Goal: Task Accomplishment & Management: Use online tool/utility

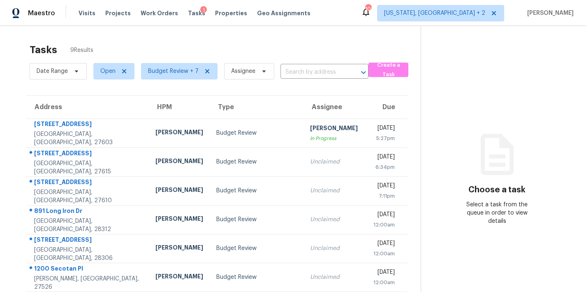
click at [311, 46] on div "Tasks 9 Results" at bounding box center [225, 49] width 391 height 21
click at [343, 10] on div "Maestro Visits Projects Work Orders Tasks 1 Properties Geo Assignments 101 [US_…" at bounding box center [293, 13] width 586 height 26
click at [337, 47] on div "Tasks 9 Results" at bounding box center [225, 49] width 391 height 21
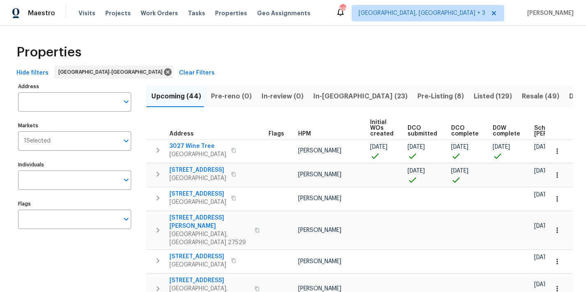
scroll to position [0, 112]
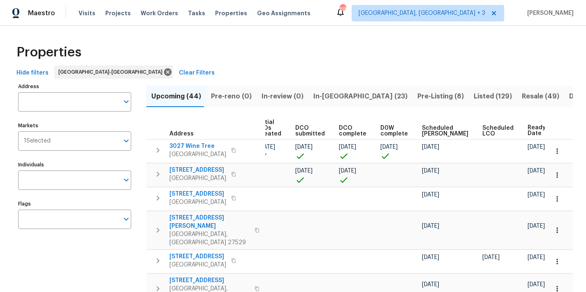
click at [325, 95] on span "In-reno (23)" at bounding box center [360, 96] width 94 height 12
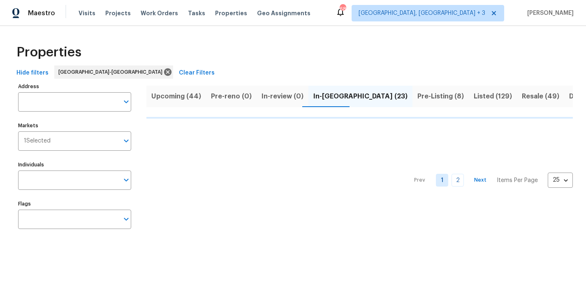
click at [325, 13] on div "Maestro Visits Projects Work Orders Tasks Properties Geo Assignments 68 Greenvi…" at bounding box center [293, 13] width 586 height 26
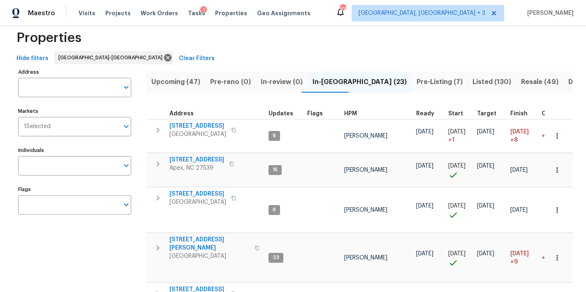
scroll to position [27, 0]
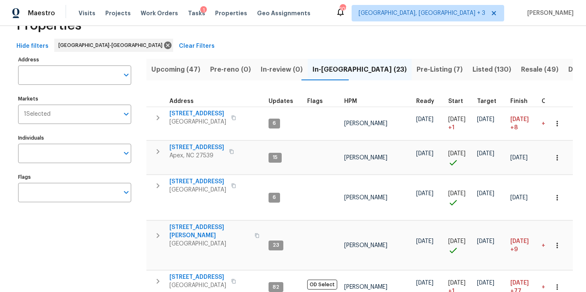
click at [346, 99] on span "HPM" at bounding box center [350, 101] width 13 height 6
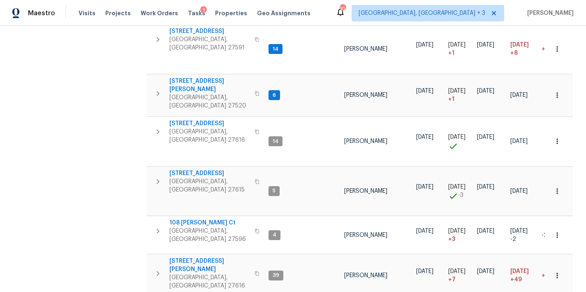
scroll to position [334, 0]
click at [161, 176] on icon "button" at bounding box center [158, 181] width 10 height 10
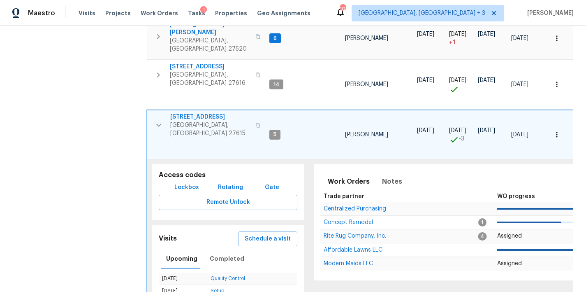
scroll to position [392, 0]
click at [382, 175] on span "Notes" at bounding box center [392, 181] width 20 height 12
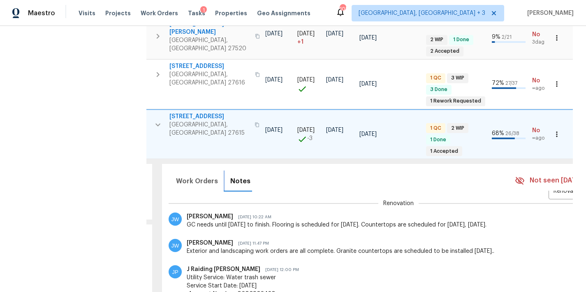
scroll to position [0, 0]
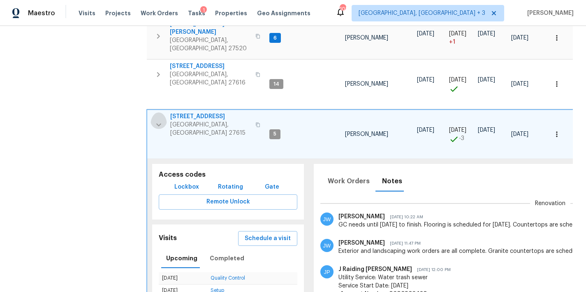
click at [155, 120] on icon "button" at bounding box center [159, 125] width 10 height 10
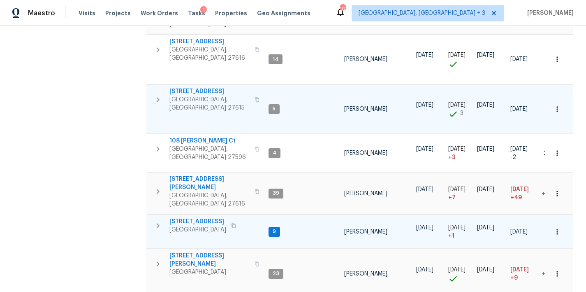
scroll to position [426, 0]
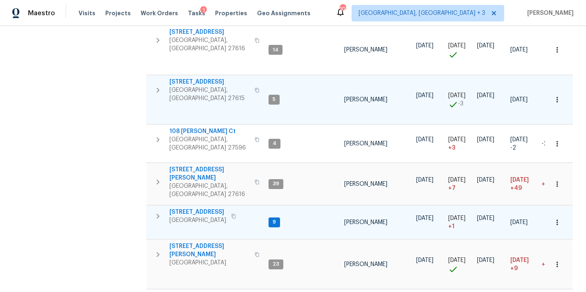
click at [153, 211] on icon "button" at bounding box center [158, 216] width 10 height 10
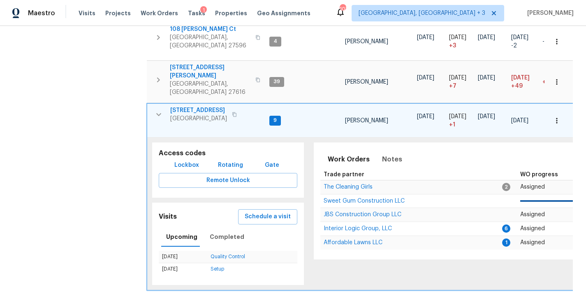
scroll to position [582, 0]
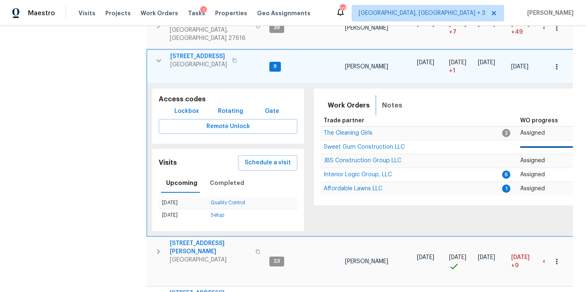
click at [390, 100] on span "Notes" at bounding box center [392, 106] width 20 height 12
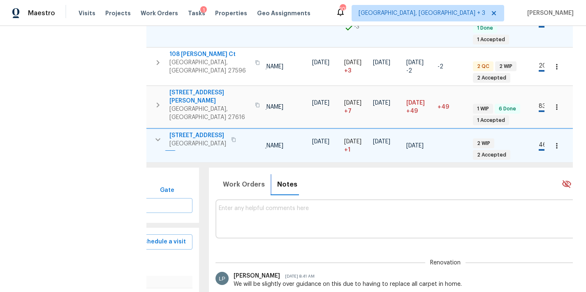
scroll to position [501, 0]
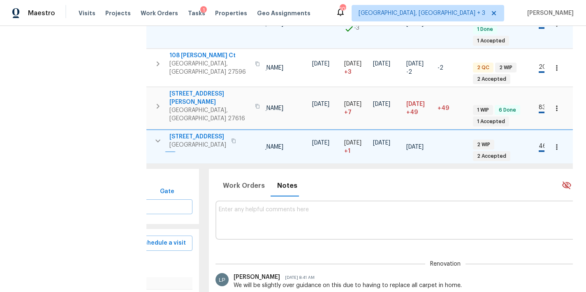
click at [211, 132] on span "1006 Spacious Skies Ln" at bounding box center [197, 136] width 57 height 8
click at [154, 136] on icon "button" at bounding box center [158, 141] width 10 height 10
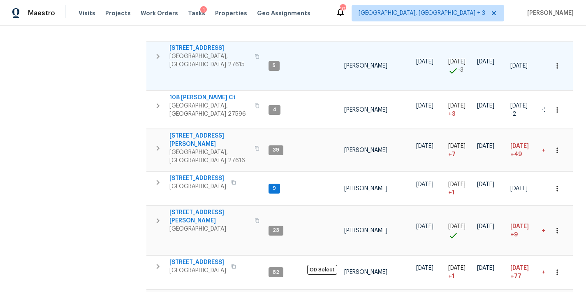
scroll to position [498, 0]
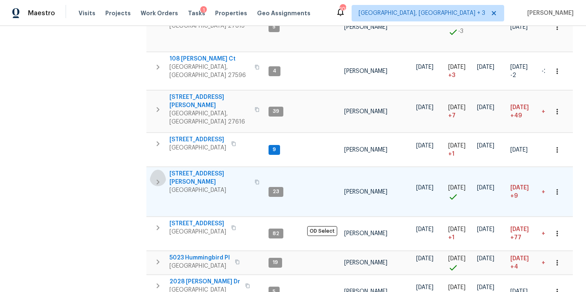
click at [163, 169] on button "button" at bounding box center [158, 181] width 16 height 25
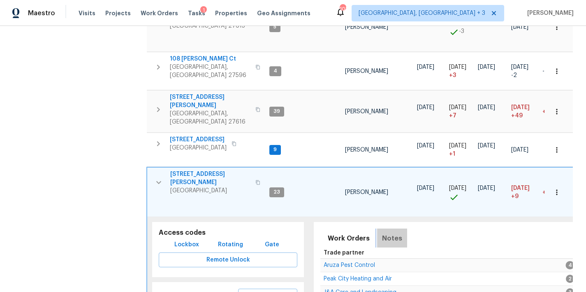
click at [390, 232] on span "Notes" at bounding box center [392, 238] width 20 height 12
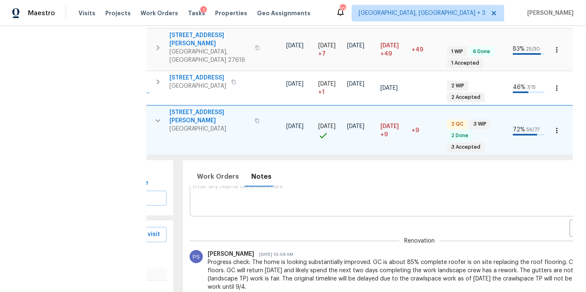
scroll to position [0, 130]
click at [159, 116] on icon "button" at bounding box center [158, 121] width 10 height 10
click at [156, 116] on icon "button" at bounding box center [158, 121] width 10 height 10
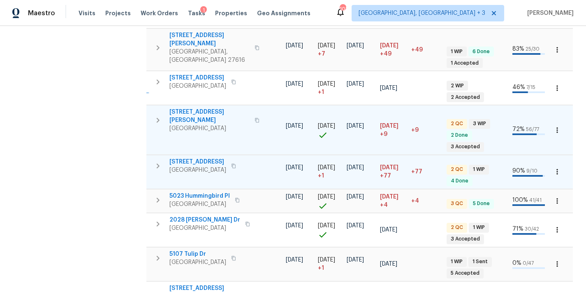
click at [155, 161] on icon "button" at bounding box center [158, 166] width 10 height 10
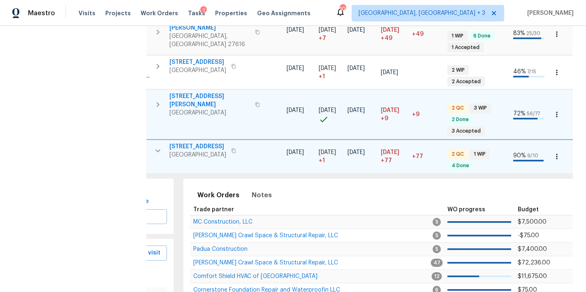
scroll to position [0, 0]
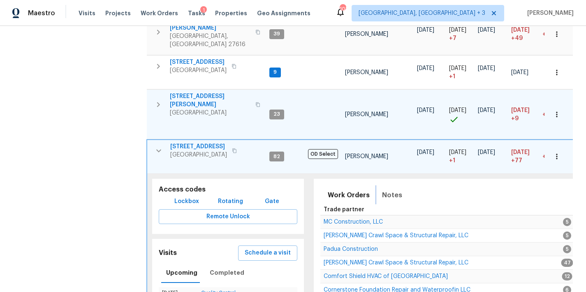
click at [392, 189] on span "Notes" at bounding box center [392, 195] width 20 height 12
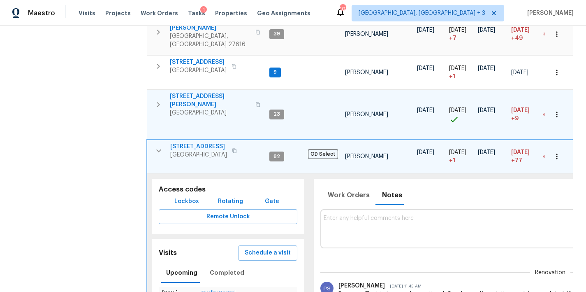
click at [155, 146] on icon "button" at bounding box center [159, 151] width 10 height 10
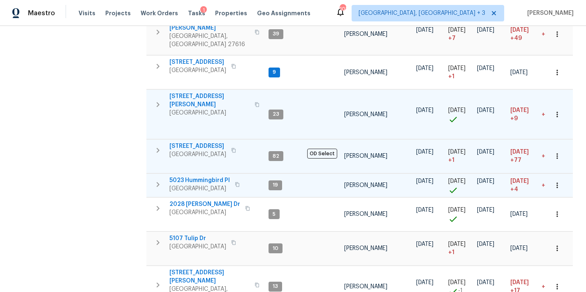
click at [156, 179] on icon "button" at bounding box center [158, 184] width 10 height 10
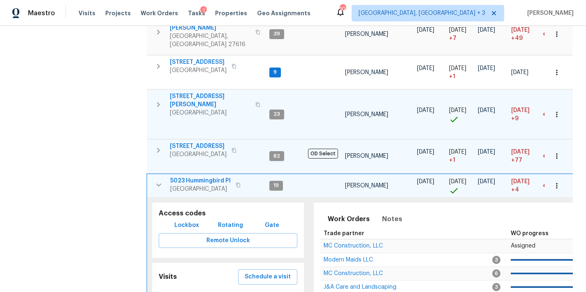
scroll to position [645, 0]
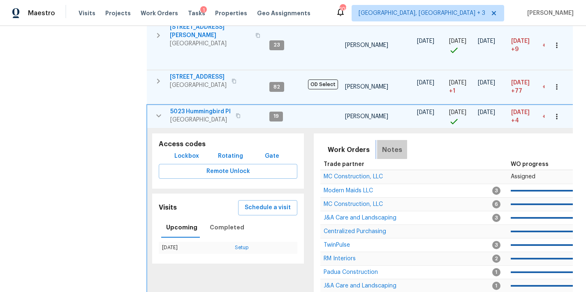
click at [385, 144] on span "Notes" at bounding box center [392, 150] width 20 height 12
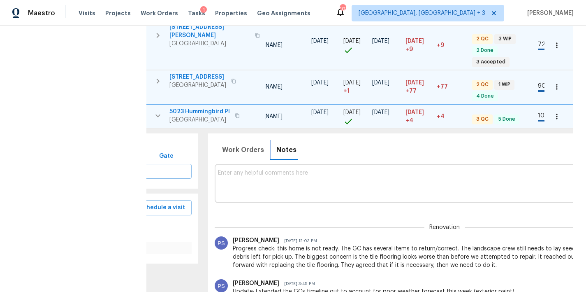
scroll to position [0, 105]
click at [158, 114] on icon "button" at bounding box center [157, 115] width 5 height 3
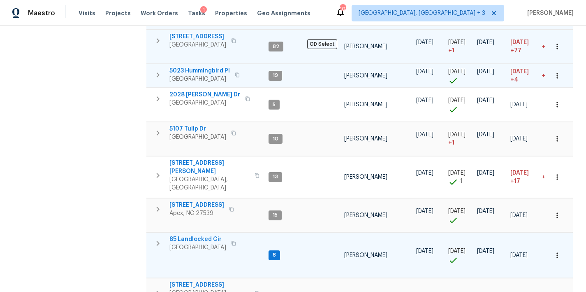
scroll to position [550, 0]
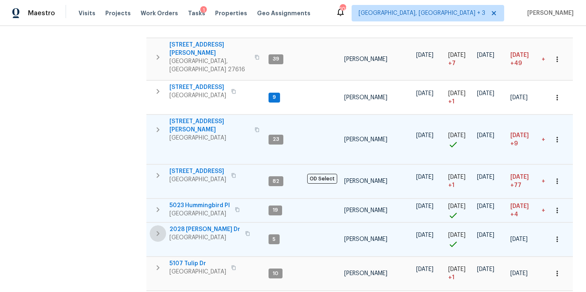
click at [160, 228] on icon "button" at bounding box center [158, 233] width 10 height 10
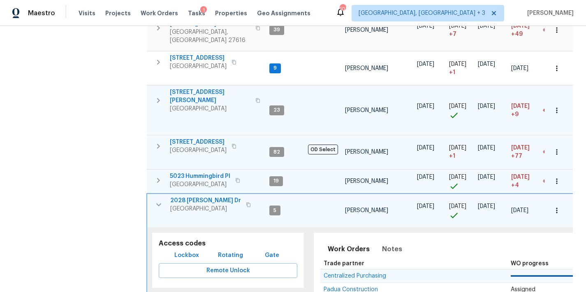
scroll to position [618, 0]
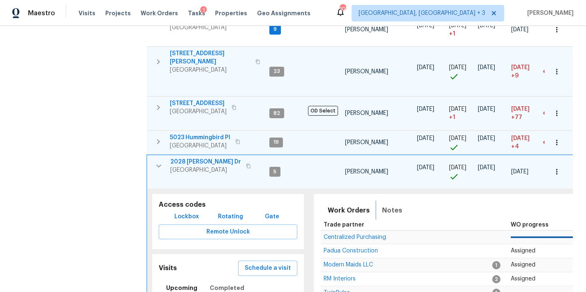
click at [391, 200] on button "Notes" at bounding box center [392, 210] width 30 height 20
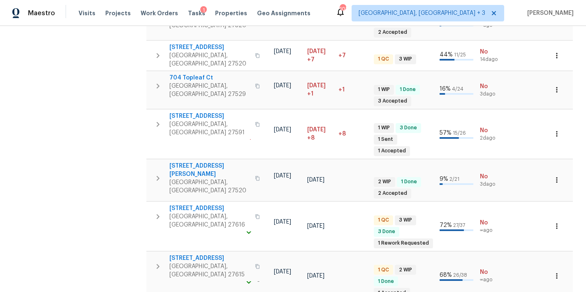
scroll to position [514, 0]
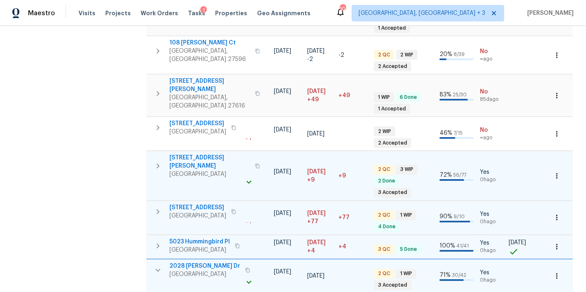
click at [157, 268] on icon "button" at bounding box center [157, 269] width 5 height 3
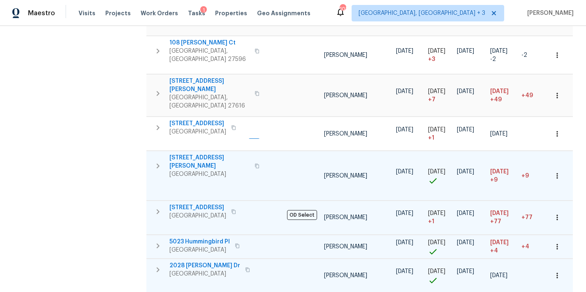
scroll to position [0, 0]
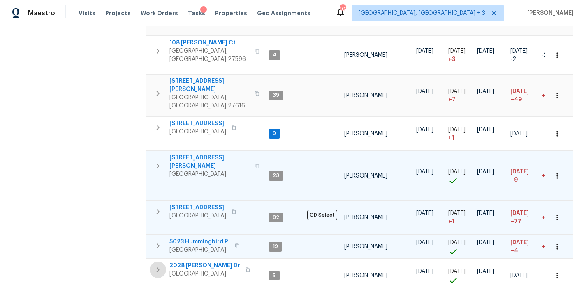
click at [158, 264] on icon "button" at bounding box center [158, 269] width 10 height 10
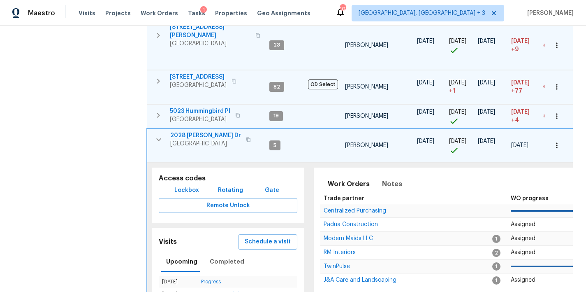
scroll to position [674, 0]
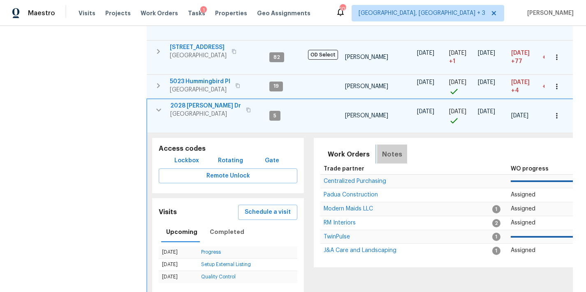
click at [391, 148] on span "Notes" at bounding box center [392, 154] width 20 height 12
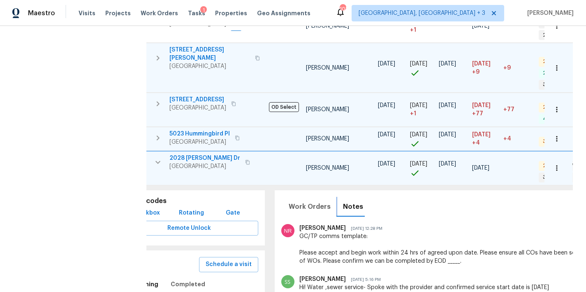
scroll to position [132, 0]
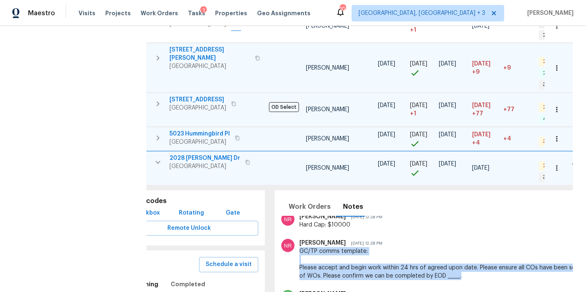
drag, startPoint x: 470, startPoint y: 199, endPoint x: 299, endPoint y: 172, distance: 172.8
click at [299, 247] on div "GC/TP comms template: Please accept and begin work within 24 hrs of agreed upon…" at bounding box center [511, 263] width 424 height 33
copy div "GC/TP comms template: Please accept and begin work within 24 hrs of agreed upon…"
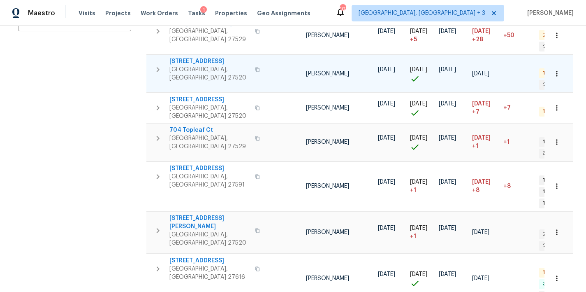
scroll to position [0, 0]
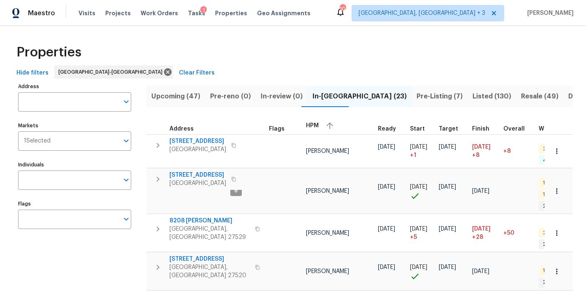
click at [177, 99] on span "Upcoming (47)" at bounding box center [175, 96] width 49 height 12
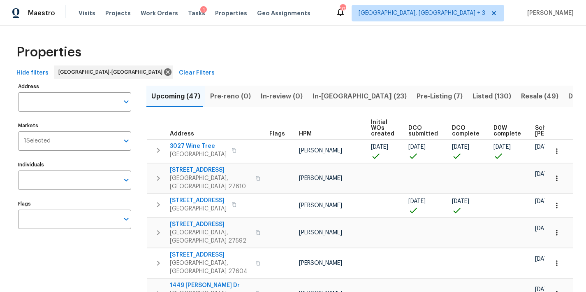
scroll to position [0, 104]
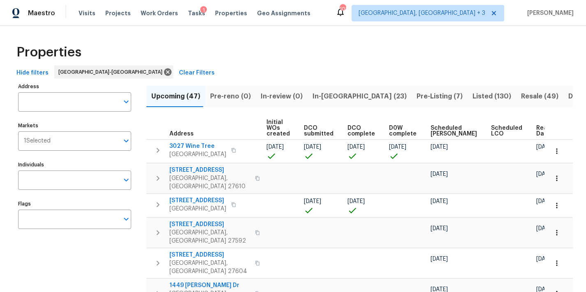
click at [536, 132] on span "Ready Date" at bounding box center [545, 131] width 18 height 12
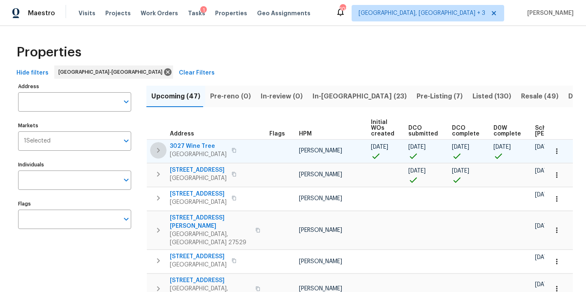
click at [158, 151] on icon "button" at bounding box center [158, 150] width 3 height 5
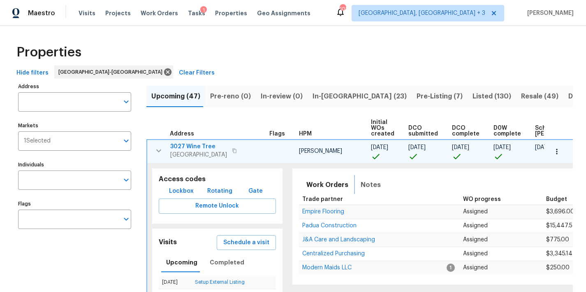
click at [368, 184] on span "Notes" at bounding box center [371, 185] width 20 height 12
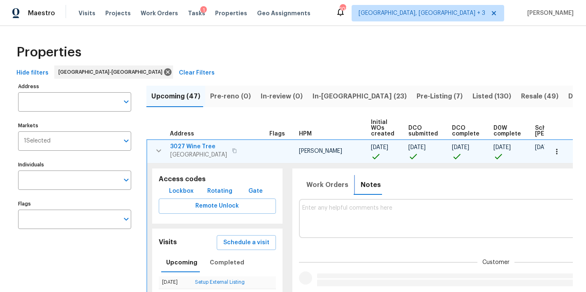
scroll to position [63, 0]
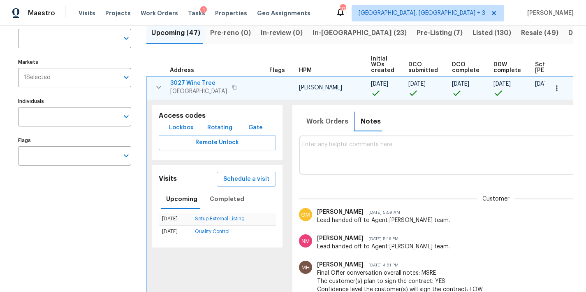
click at [361, 123] on span "Notes" at bounding box center [371, 122] width 20 height 12
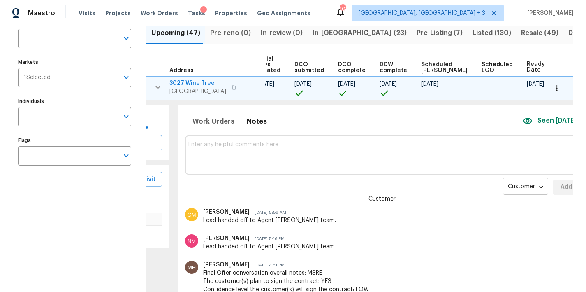
click at [480, 186] on body "Maestro Visits Projects Work Orders Tasks 1 Properties Geo Assignments 103 Gree…" at bounding box center [293, 146] width 586 height 292
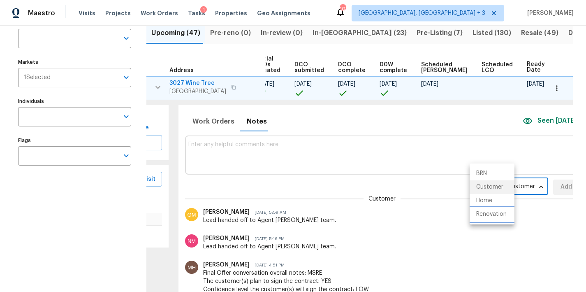
click at [484, 218] on li "Renovation" at bounding box center [492, 214] width 45 height 14
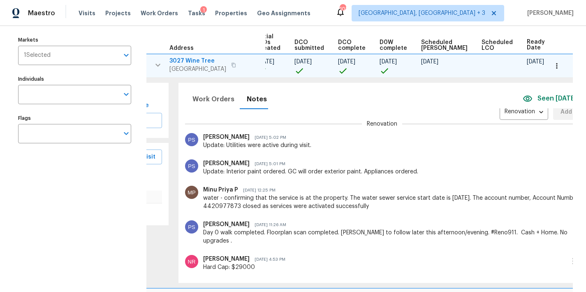
scroll to position [0, 0]
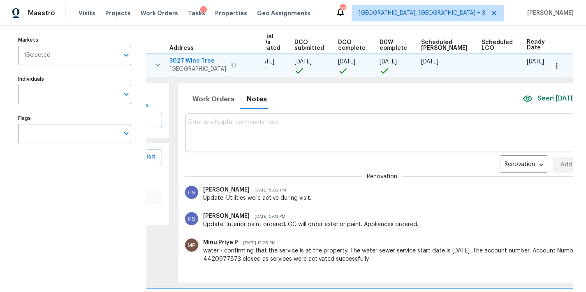
click at [198, 125] on textarea at bounding box center [382, 133] width 388 height 28
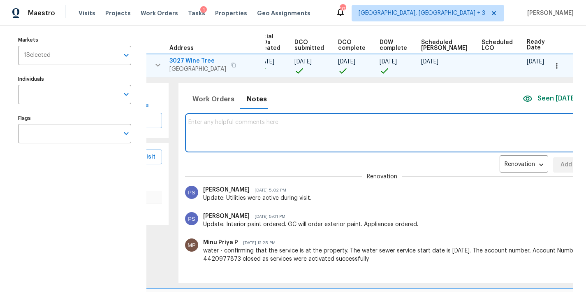
paste textarea "GC/TP comms template: Please accept and begin work within 24 hrs of agreed upon…"
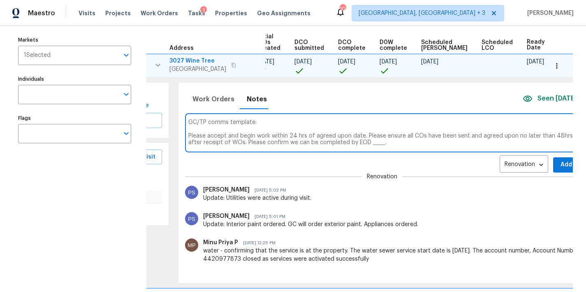
type textarea "GC/TP comms template: Please accept and begin work within 24 hrs of agreed upon…"
click at [553, 165] on button "Add" at bounding box center [566, 164] width 26 height 15
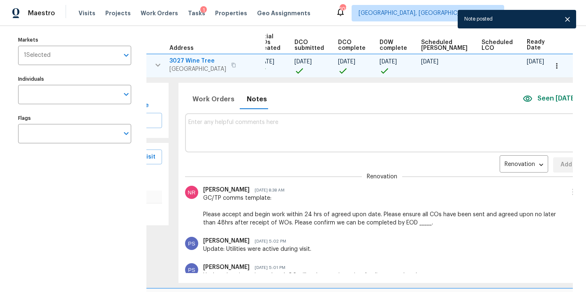
click at [158, 68] on icon "button" at bounding box center [158, 65] width 10 height 10
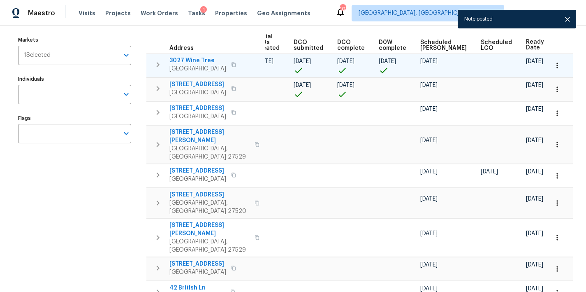
scroll to position [0, 112]
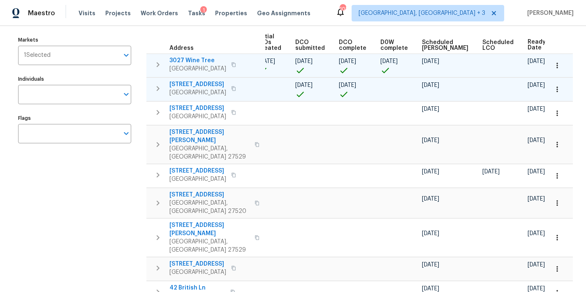
click at [157, 89] on icon "button" at bounding box center [158, 88] width 10 height 10
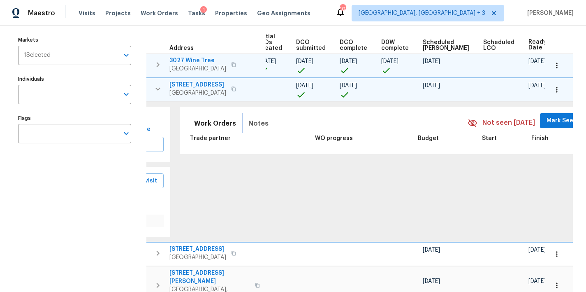
click at [248, 123] on span "Notes" at bounding box center [258, 124] width 20 height 12
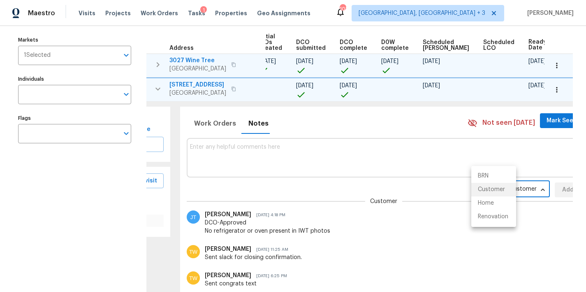
drag, startPoint x: 492, startPoint y: 183, endPoint x: 492, endPoint y: 203, distance: 20.2
click at [492, 183] on body "Maestro Visits Projects Work Orders Tasks 1 Properties Geo Assignments 103 Gree…" at bounding box center [293, 146] width 586 height 292
click at [497, 218] on li "Renovation" at bounding box center [493, 217] width 45 height 14
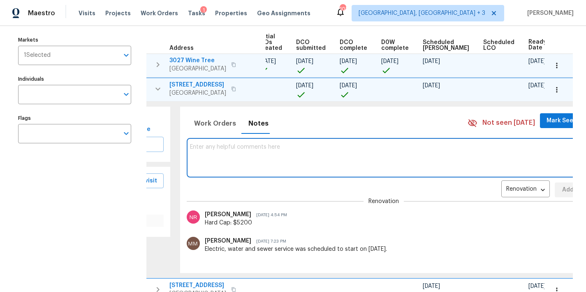
paste textarea "GC/TP comms template: Please accept and begin work within 24 hrs of agreed upon…"
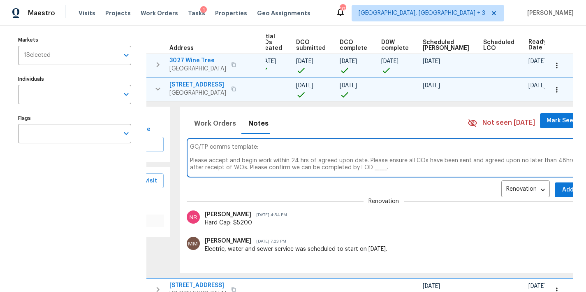
type textarea "GC/TP comms template: Please accept and begin work within 24 hrs of agreed upon…"
click at [555, 195] on button "Add" at bounding box center [568, 189] width 26 height 15
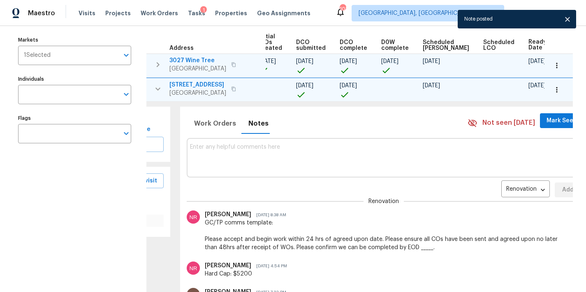
click at [161, 89] on icon "button" at bounding box center [158, 89] width 10 height 10
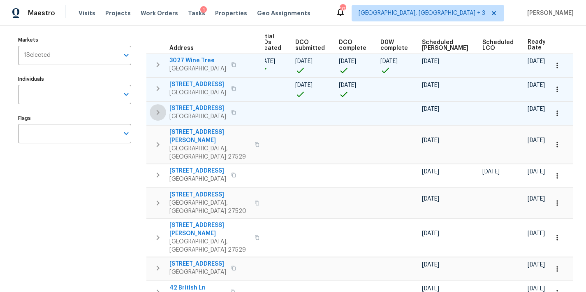
click at [157, 115] on icon "button" at bounding box center [158, 112] width 10 height 10
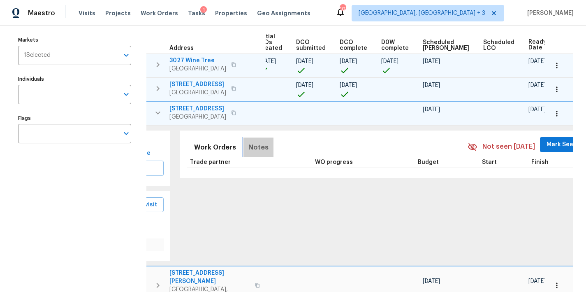
click at [250, 146] on span "Notes" at bounding box center [258, 147] width 20 height 12
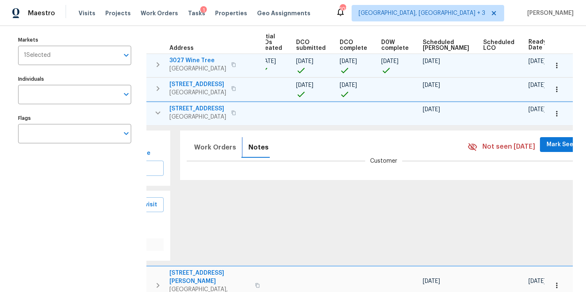
click at [248, 150] on span "Notes" at bounding box center [258, 147] width 20 height 12
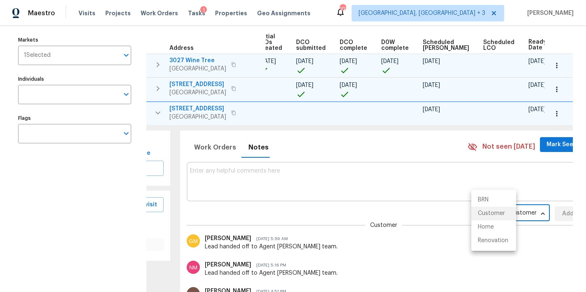
click at [487, 211] on body "Maestro Visits Projects Work Orders Tasks 1 Properties Geo Assignments 103 Gree…" at bounding box center [293, 146] width 586 height 292
click at [496, 238] on li "Renovation" at bounding box center [493, 241] width 45 height 14
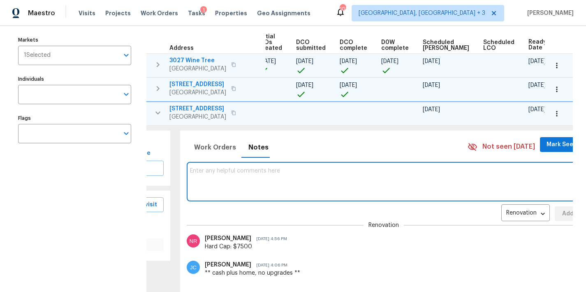
click at [204, 178] on textarea at bounding box center [384, 181] width 388 height 28
paste textarea "GC/TP comms template: Please accept and begin work within 24 hrs of agreed upon…"
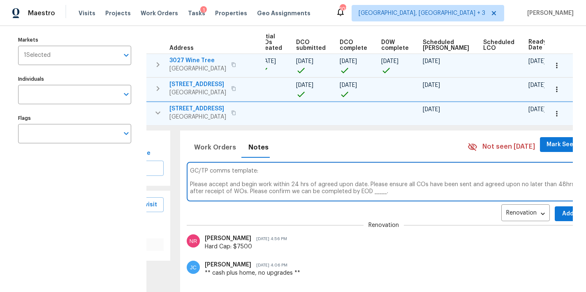
type textarea "GC/TP comms template: Please accept and begin work within 24 hrs of agreed upon…"
click at [561, 214] on span "Add" at bounding box center [567, 214] width 13 height 10
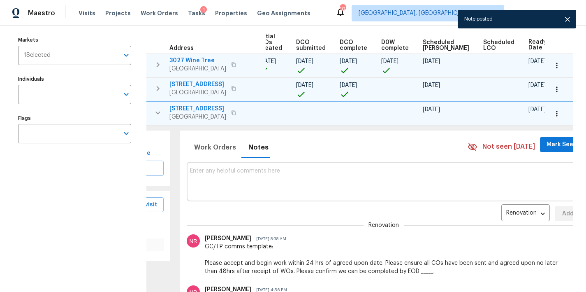
click at [157, 113] on icon "button" at bounding box center [157, 112] width 5 height 3
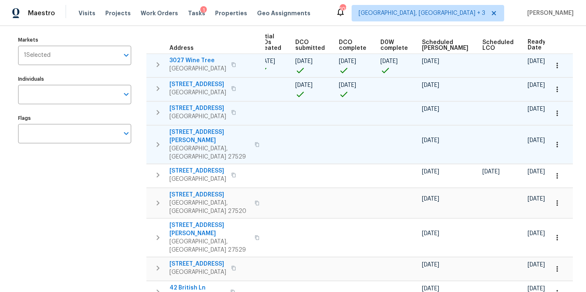
click at [158, 139] on icon "button" at bounding box center [158, 144] width 10 height 10
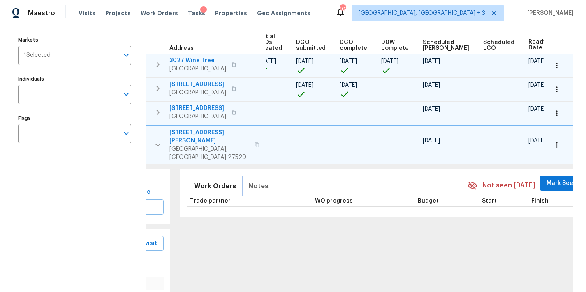
click at [251, 180] on span "Notes" at bounding box center [258, 186] width 20 height 12
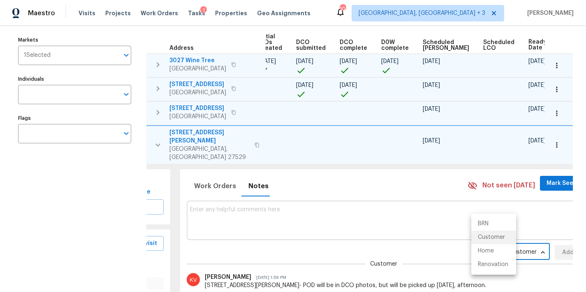
click at [483, 233] on body "Maestro Visits Projects Work Orders Tasks 1 Properties Geo Assignments 103 Gree…" at bounding box center [293, 146] width 586 height 292
click at [496, 263] on li "Renovation" at bounding box center [493, 264] width 45 height 14
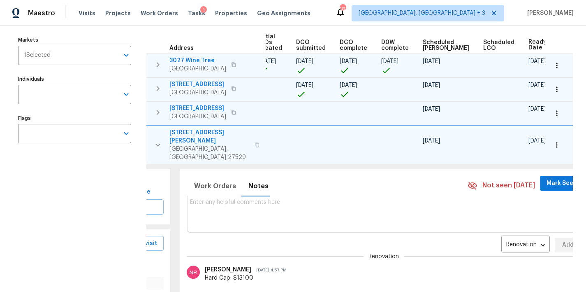
scroll to position [0, 0]
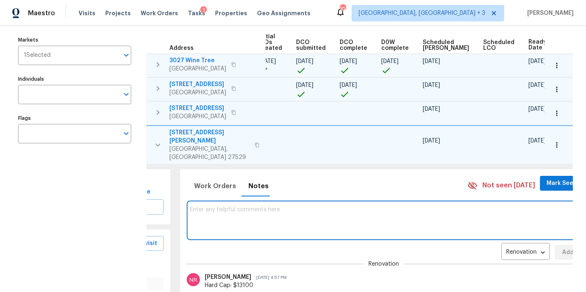
click at [199, 206] on textarea at bounding box center [384, 220] width 388 height 28
paste textarea "GC/TP comms template: Please accept and begin work within 24 hrs of agreed upon…"
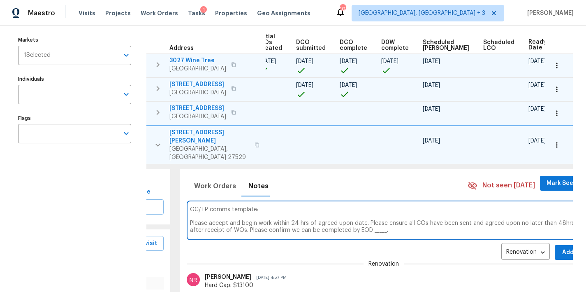
type textarea "GC/TP comms template: Please accept and begin work within 24 hrs of agreed upon…"
click at [555, 245] on button "Add" at bounding box center [568, 252] width 26 height 15
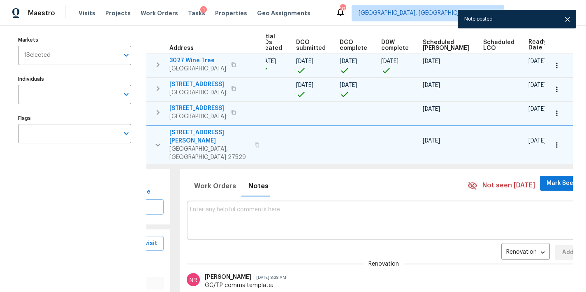
click at [158, 140] on icon "button" at bounding box center [158, 145] width 10 height 10
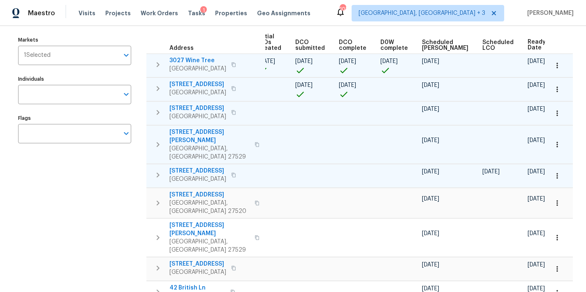
click at [156, 170] on icon "button" at bounding box center [158, 175] width 10 height 10
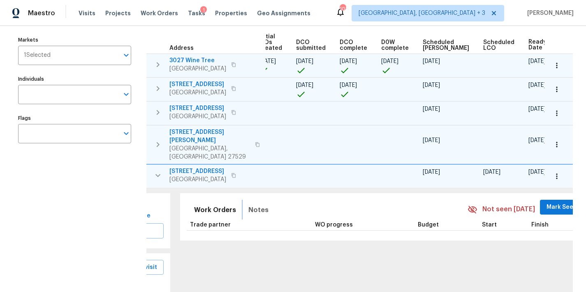
click at [254, 204] on span "Notes" at bounding box center [258, 210] width 20 height 12
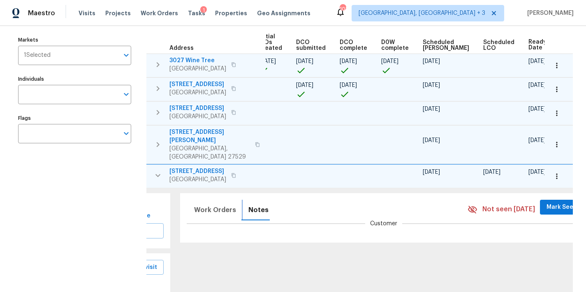
scroll to position [151, 0]
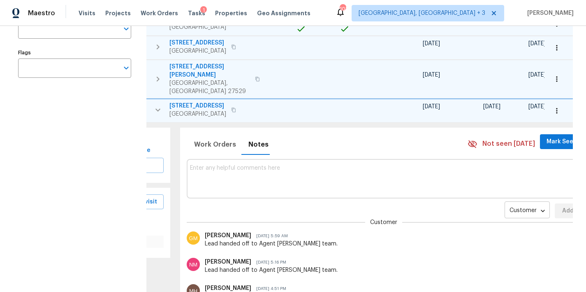
click at [490, 195] on body "Maestro Visits Projects Work Orders Tasks 1 Properties Geo Assignments 103 Gree…" at bounding box center [293, 146] width 586 height 292
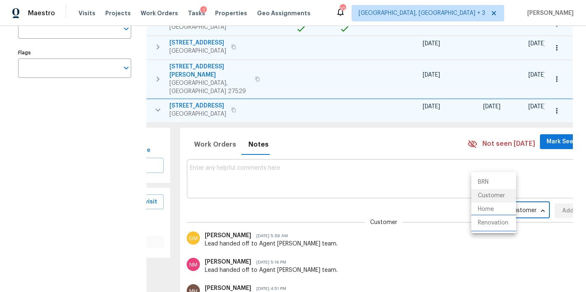
click at [494, 223] on li "Renovation" at bounding box center [493, 223] width 45 height 14
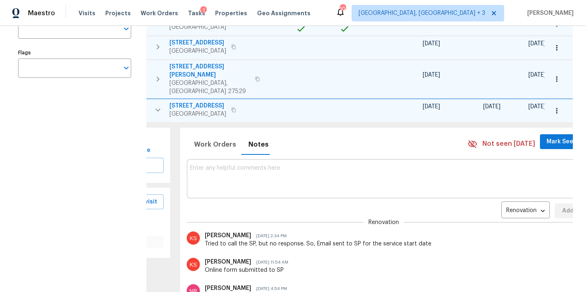
click at [204, 166] on textarea at bounding box center [384, 179] width 388 height 28
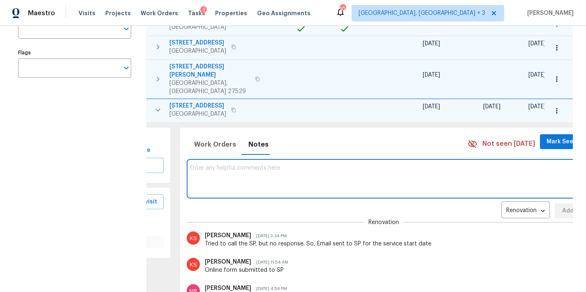
paste textarea "GC/TP comms template: Please accept and begin work within 24 hrs of agreed upon…"
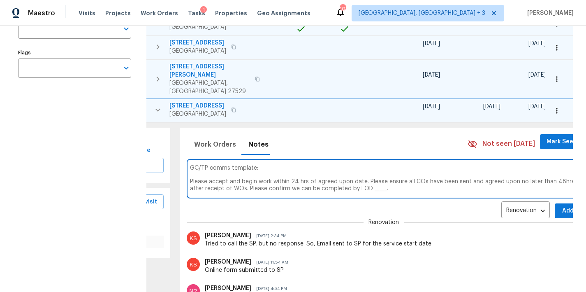
type textarea "GC/TP comms template: Please accept and begin work within 24 hrs of agreed upon…"
click at [555, 203] on button "Add" at bounding box center [568, 210] width 26 height 15
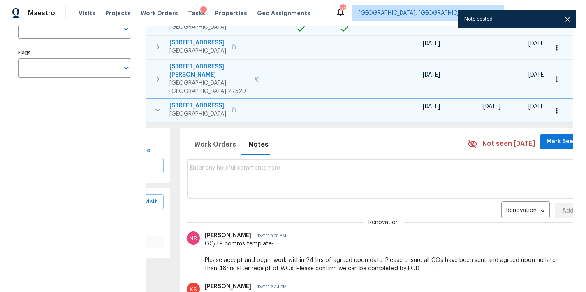
click at [156, 102] on button "button" at bounding box center [158, 110] width 16 height 16
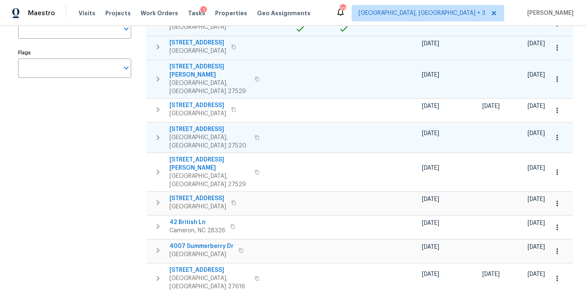
click at [154, 132] on icon "button" at bounding box center [158, 137] width 10 height 10
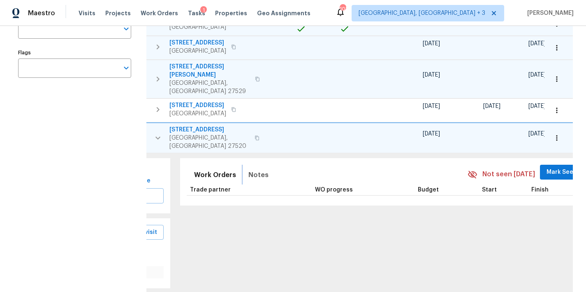
click at [248, 169] on span "Notes" at bounding box center [258, 175] width 20 height 12
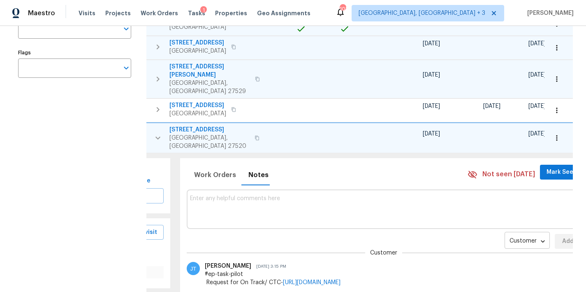
click at [487, 221] on body "Maestro Visits Projects Work Orders Tasks 1 Properties Geo Assignments 103 Gree…" at bounding box center [293, 146] width 586 height 292
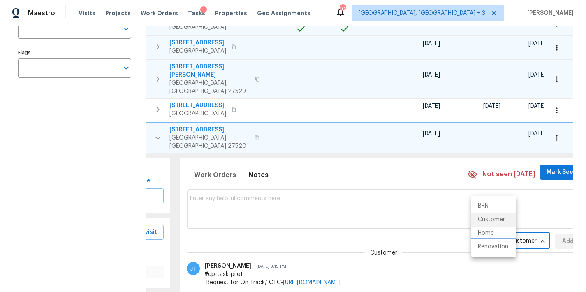
click at [497, 247] on li "Renovation" at bounding box center [493, 247] width 45 height 14
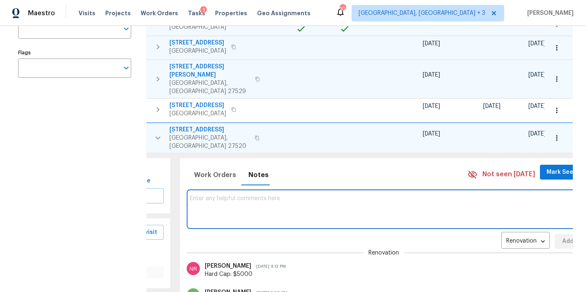
click at [222, 195] on textarea at bounding box center [384, 209] width 388 height 28
paste textarea "GC/TP comms template: Please accept and begin work within 24 hrs of agreed upon…"
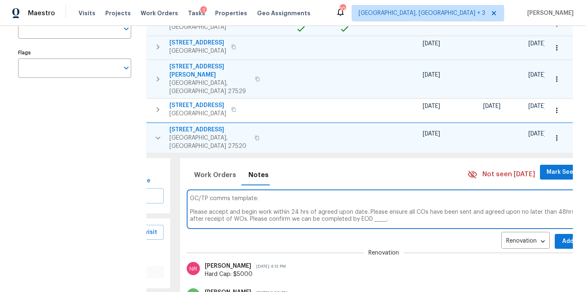
type textarea "GC/TP comms template: Please accept and begin work within 24 hrs of agreed upon…"
click at [555, 234] on button "Add" at bounding box center [568, 241] width 26 height 15
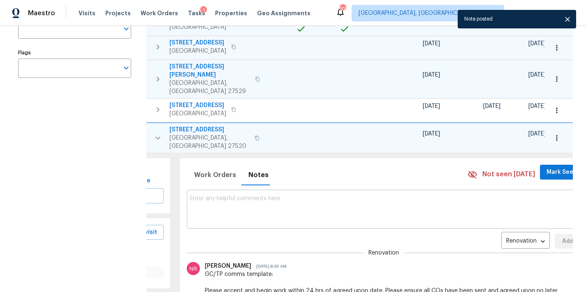
click at [159, 133] on icon "button" at bounding box center [158, 138] width 10 height 10
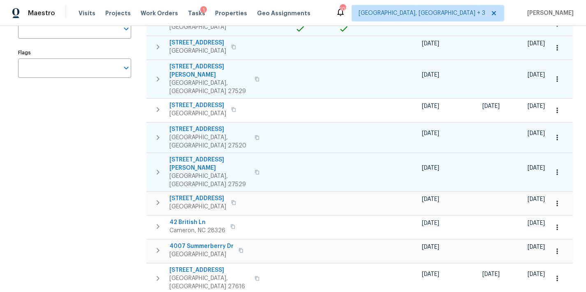
click at [154, 167] on icon "button" at bounding box center [158, 172] width 10 height 10
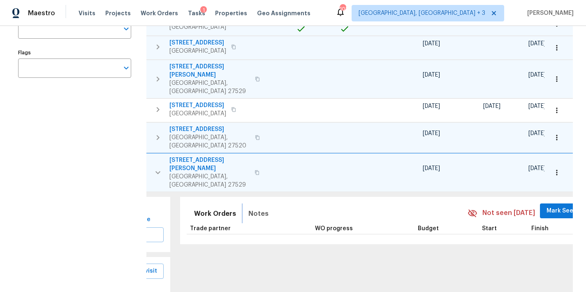
click at [259, 204] on button "Notes" at bounding box center [258, 214] width 30 height 20
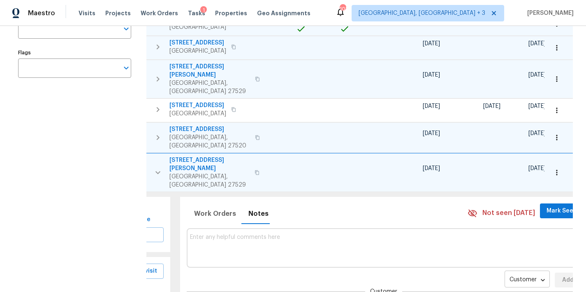
click at [498, 246] on body "Maestro Visits Projects Work Orders Tasks 1 Properties Geo Assignments 103 Gree…" at bounding box center [293, 146] width 586 height 292
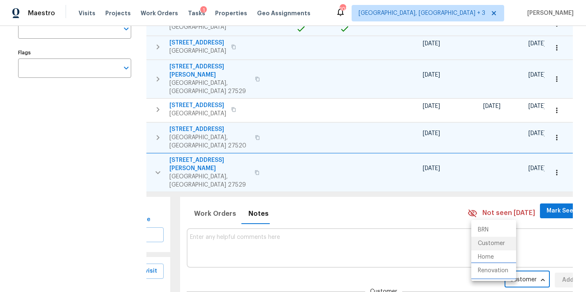
click at [504, 272] on li "Renovation" at bounding box center [493, 271] width 45 height 14
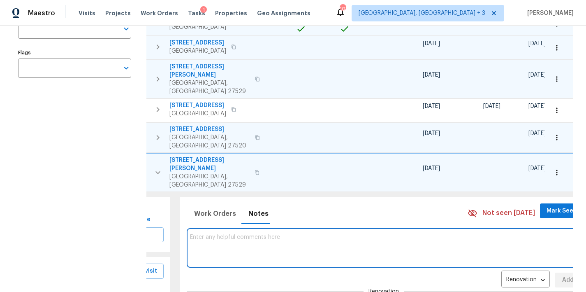
click at [207, 234] on textarea at bounding box center [384, 248] width 388 height 28
paste textarea "GC/TP comms template: Please accept and begin work within 24 hrs of agreed upon…"
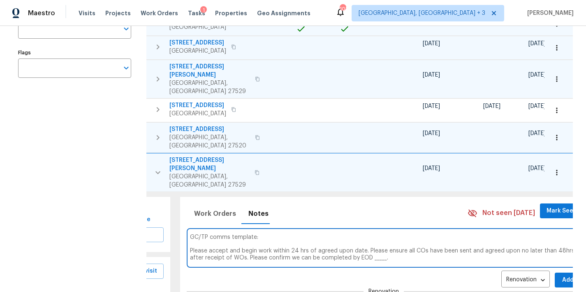
type textarea "GC/TP comms template: Please accept and begin work within 24 hrs of agreed upon…"
click at [524, 272] on div "Renovation RENOVATION ​ Add" at bounding box center [384, 279] width 395 height 15
click at [561, 275] on span "Add" at bounding box center [567, 280] width 13 height 10
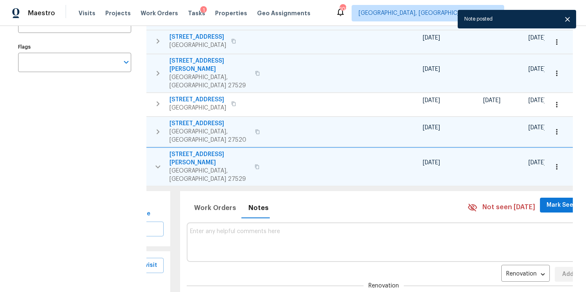
scroll to position [163, 0]
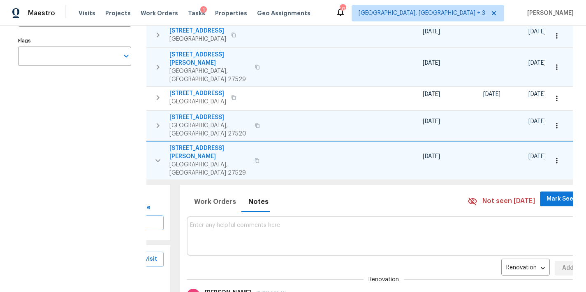
click at [190, 222] on textarea at bounding box center [384, 236] width 388 height 28
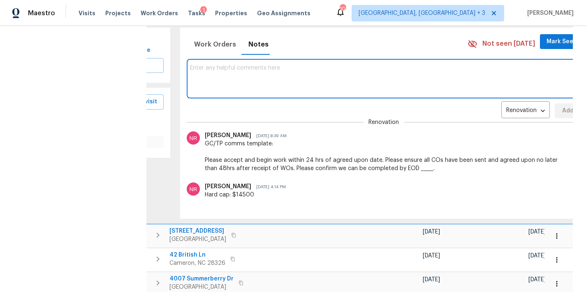
scroll to position [155, 0]
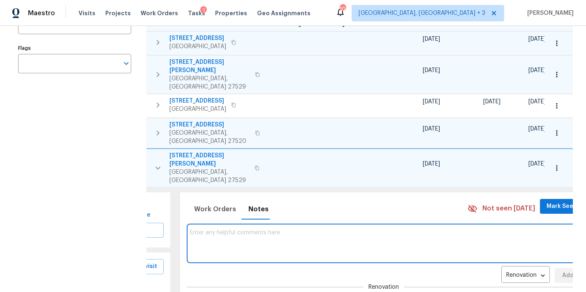
click at [153, 163] on icon "button" at bounding box center [158, 168] width 10 height 10
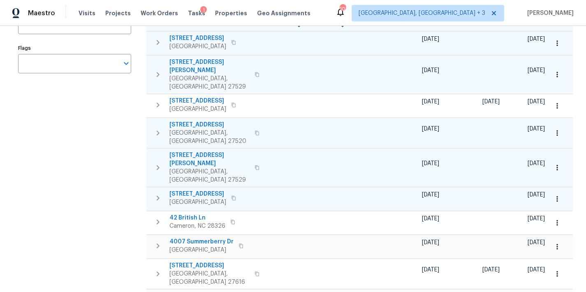
click at [156, 193] on icon "button" at bounding box center [158, 198] width 10 height 10
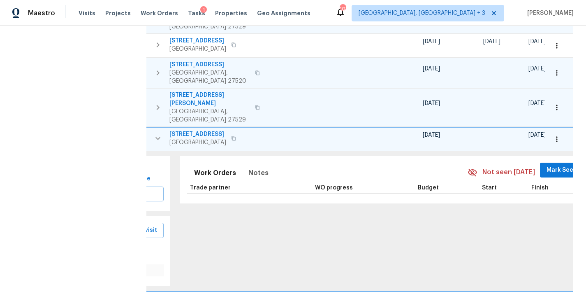
scroll to position [226, 0]
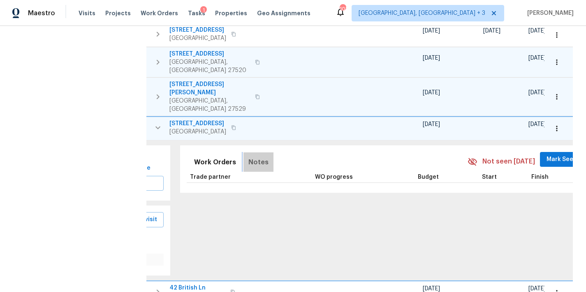
click at [252, 156] on span "Notes" at bounding box center [258, 162] width 20 height 12
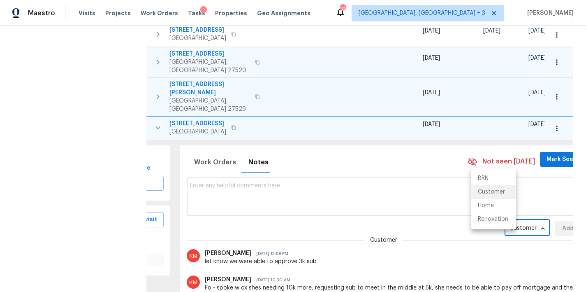
click at [499, 194] on body "Maestro Visits Projects Work Orders Tasks 1 Properties Geo Assignments 103 Gree…" at bounding box center [293, 146] width 586 height 292
click at [505, 223] on li "Renovation" at bounding box center [493, 219] width 45 height 14
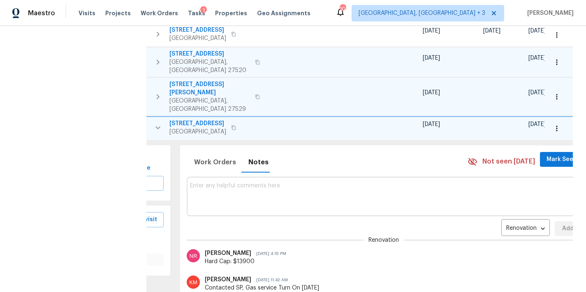
click at [200, 182] on textarea at bounding box center [384, 196] width 388 height 28
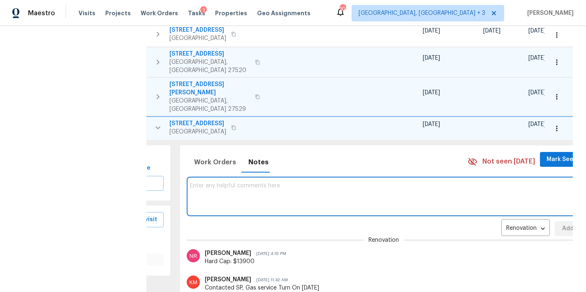
paste textarea "GC/TP comms template: Please accept and begin work within 24 hrs of agreed upon…"
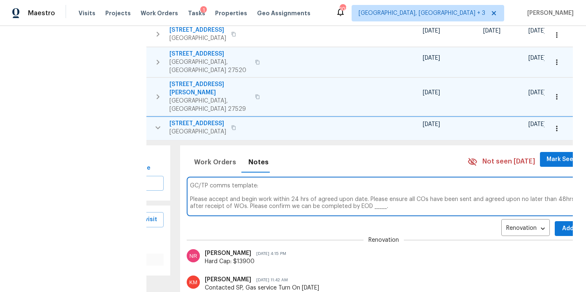
type textarea "GC/TP comms template: Please accept and begin work within 24 hrs of agreed upon…"
click at [561, 223] on span "Add" at bounding box center [567, 228] width 13 height 10
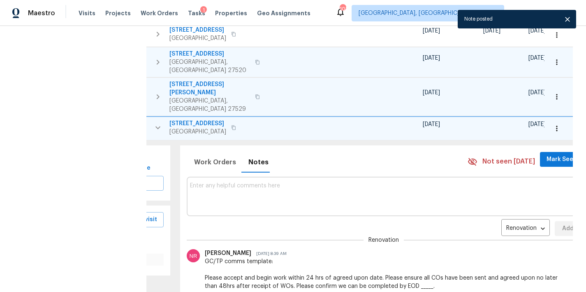
click at [158, 123] on icon "button" at bounding box center [158, 128] width 10 height 10
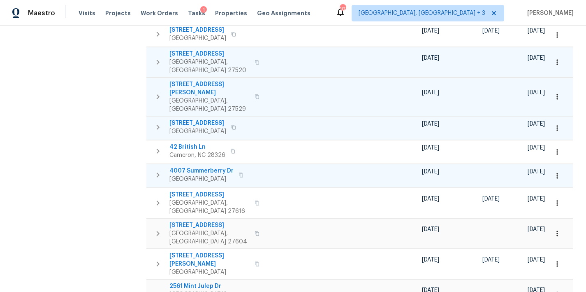
click at [161, 170] on icon "button" at bounding box center [158, 175] width 10 height 10
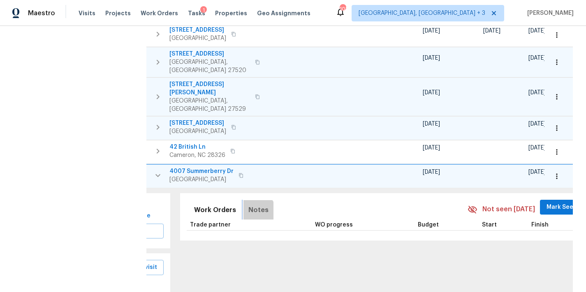
click at [248, 204] on span "Notes" at bounding box center [258, 210] width 20 height 12
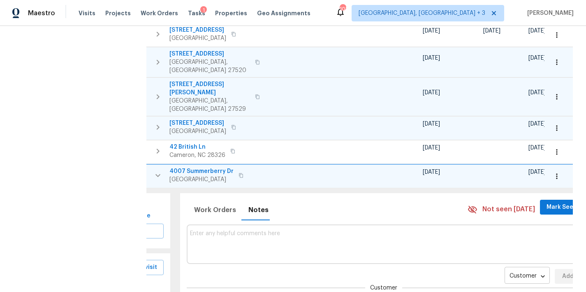
click at [513, 239] on body "Maestro Visits Projects Work Orders Tasks 1 Properties Geo Assignments 103 Gree…" at bounding box center [293, 146] width 586 height 292
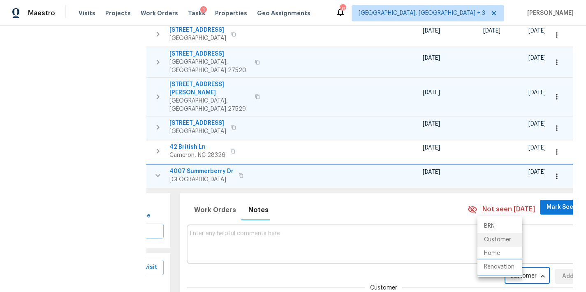
click at [498, 267] on li "Renovation" at bounding box center [500, 267] width 45 height 14
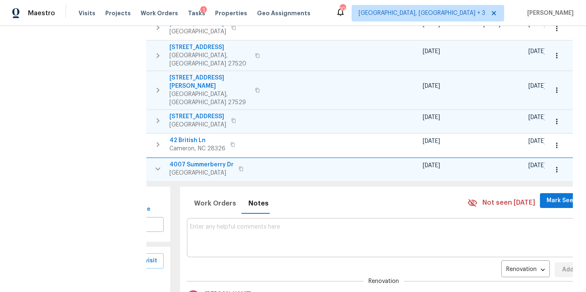
scroll to position [243, 0]
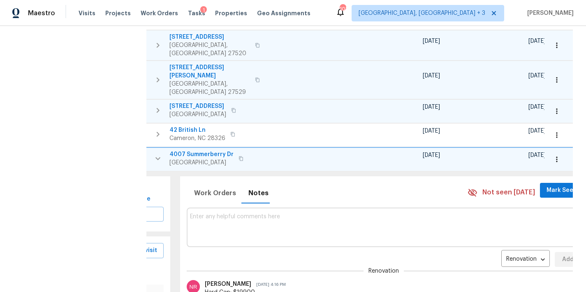
click at [204, 213] on textarea at bounding box center [384, 227] width 388 height 28
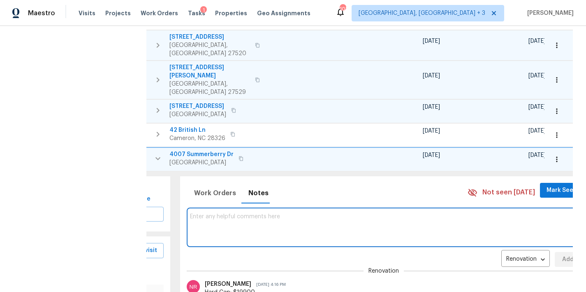
paste textarea "GC/TP comms template: Please accept and begin work within 24 hrs of agreed upon…"
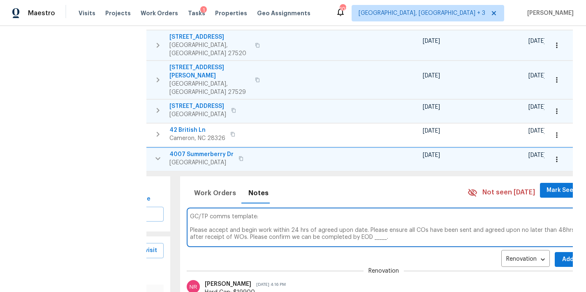
type textarea "GC/TP comms template: Please accept and begin work within 24 hrs of agreed upon…"
click at [555, 252] on button "Add" at bounding box center [568, 259] width 26 height 15
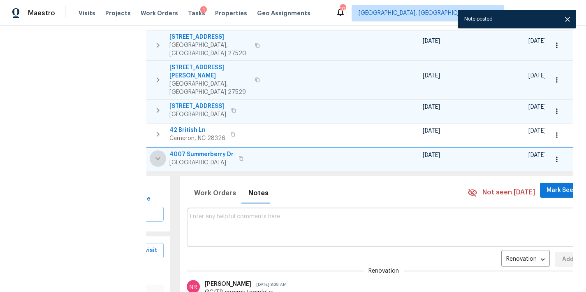
click at [160, 153] on icon "button" at bounding box center [158, 158] width 10 height 10
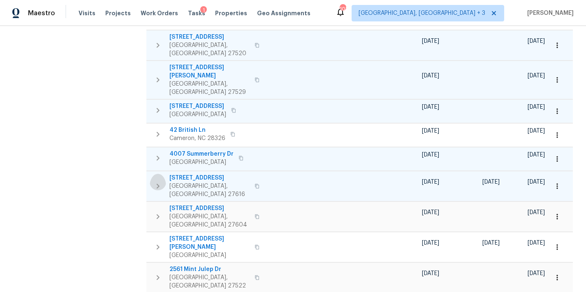
click at [157, 181] on icon "button" at bounding box center [158, 186] width 10 height 10
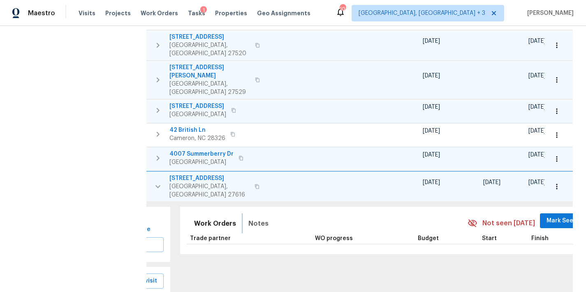
click at [248, 218] on span "Notes" at bounding box center [258, 224] width 20 height 12
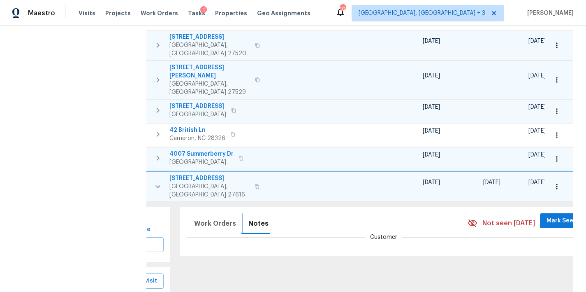
click at [246, 213] on button "Notes" at bounding box center [258, 223] width 30 height 20
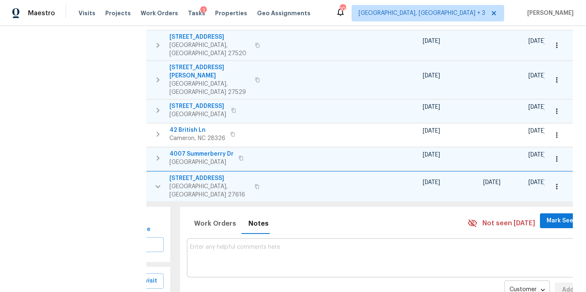
click at [499, 244] on body "Maestro Visits Projects Work Orders Tasks 1 Properties Geo Assignments 103 Gree…" at bounding box center [293, 146] width 586 height 292
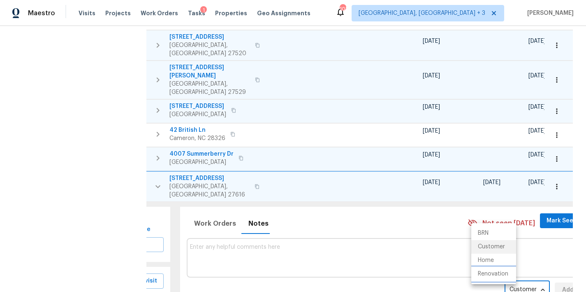
click at [506, 275] on li "Renovation" at bounding box center [493, 274] width 45 height 14
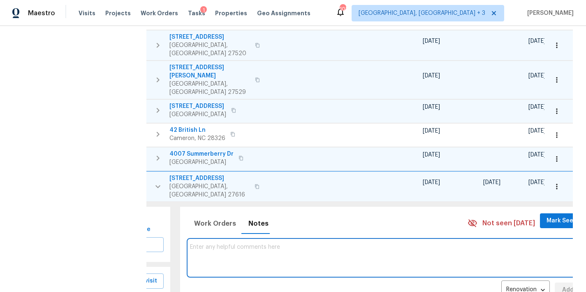
paste textarea "GC/TP comms template: Please accept and begin work within 24 hrs of agreed upon…"
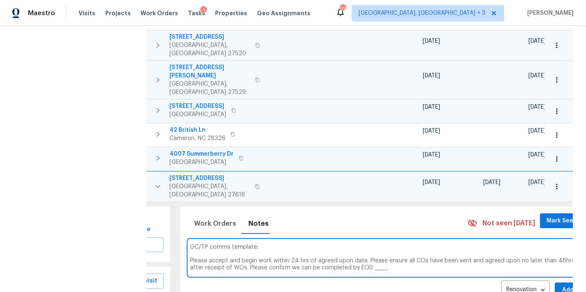
type textarea "GC/TP comms template: Please accept and begin work within 24 hrs of agreed upon…"
click at [561, 285] on span "Add" at bounding box center [567, 290] width 13 height 10
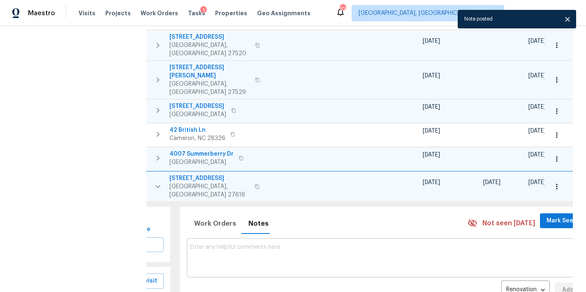
click at [163, 174] on button "button" at bounding box center [158, 186] width 16 height 25
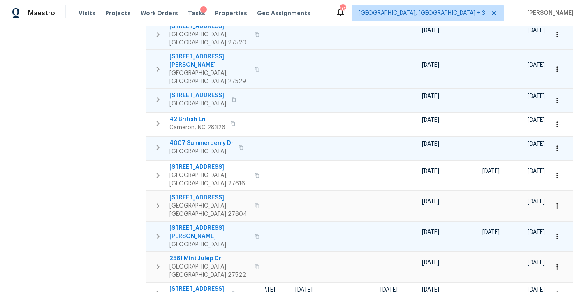
click at [157, 234] on icon "button" at bounding box center [158, 236] width 3 height 5
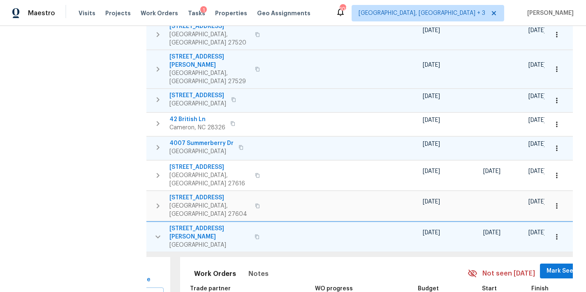
scroll to position [323, 0]
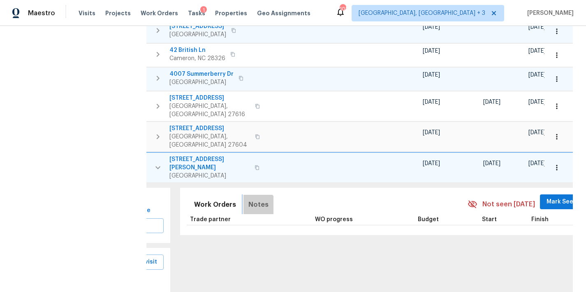
click at [248, 199] on span "Notes" at bounding box center [258, 205] width 20 height 12
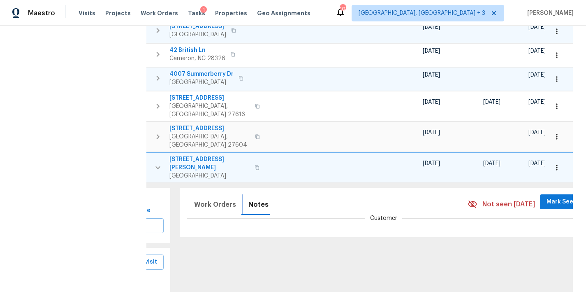
click at [248, 199] on span "Notes" at bounding box center [258, 205] width 20 height 12
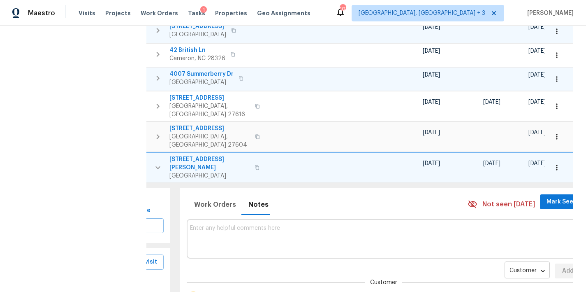
click at [491, 214] on body "Maestro Visits Projects Work Orders Tasks 1 Properties Geo Assignments 103 Gree…" at bounding box center [293, 146] width 586 height 292
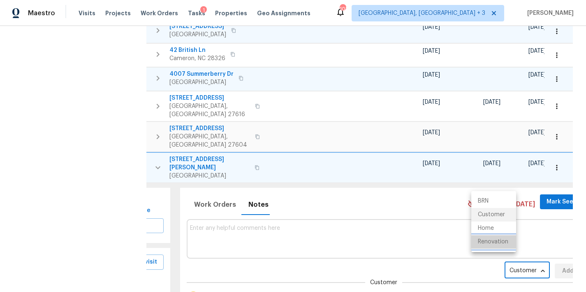
click at [500, 241] on li "Renovation" at bounding box center [493, 242] width 45 height 14
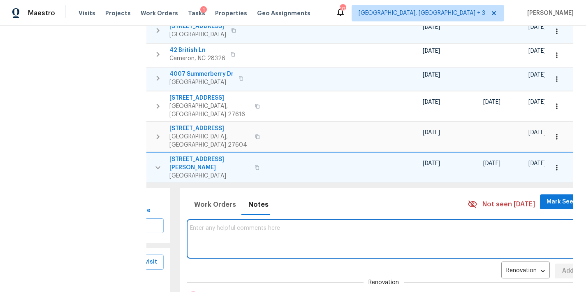
click at [200, 225] on textarea at bounding box center [384, 239] width 388 height 28
paste textarea "GC/TP comms template: Please accept and begin work within 24 hrs of agreed upon…"
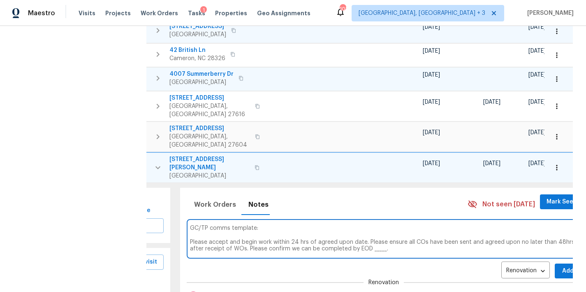
type textarea "GC/TP comms template: Please accept and begin work within 24 hrs of agreed upon…"
click at [555, 263] on button "Add" at bounding box center [568, 270] width 26 height 15
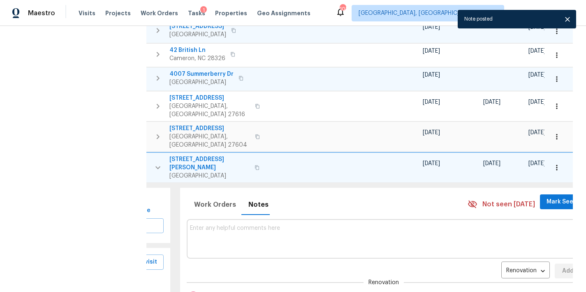
click at [161, 162] on icon "button" at bounding box center [158, 167] width 10 height 10
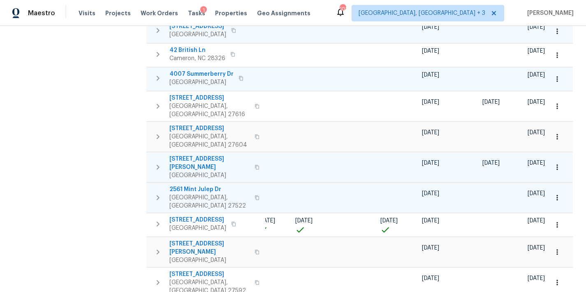
click at [157, 192] on icon "button" at bounding box center [158, 197] width 10 height 10
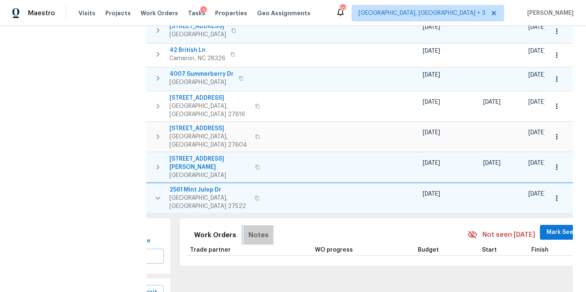
click at [255, 229] on span "Notes" at bounding box center [258, 235] width 20 height 12
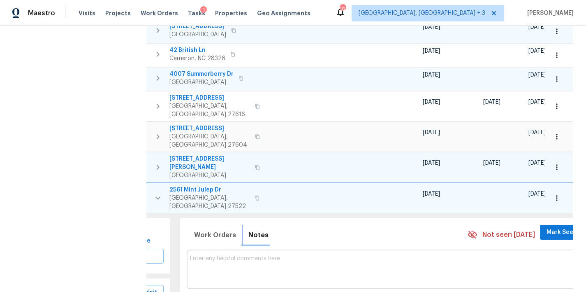
scroll to position [14, 0]
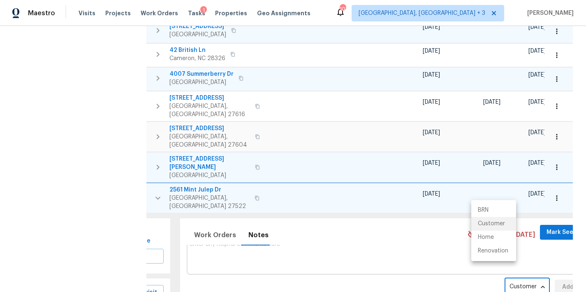
click at [492, 222] on body "Maestro Visits Projects Work Orders Tasks 1 Properties Geo Assignments 103 Gree…" at bounding box center [293, 146] width 586 height 292
click at [494, 253] on li "Renovation" at bounding box center [493, 251] width 45 height 14
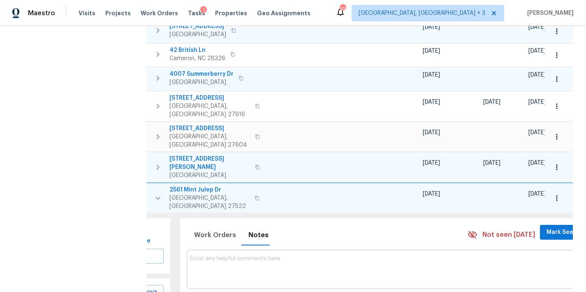
click at [196, 255] on textarea at bounding box center [384, 269] width 388 height 28
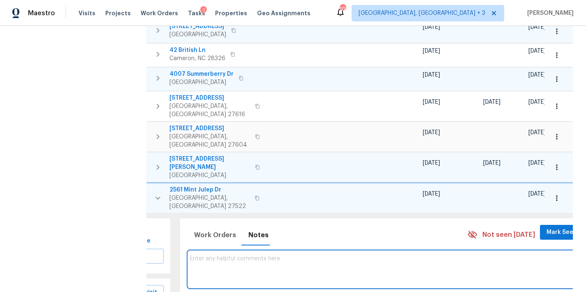
paste textarea "GC/TP comms template: Please accept and begin work within 24 hrs of agreed upon…"
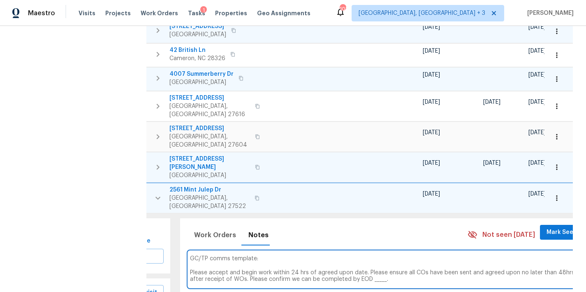
type textarea "GC/TP comms template: Please accept and begin work within 24 hrs of agreed upon…"
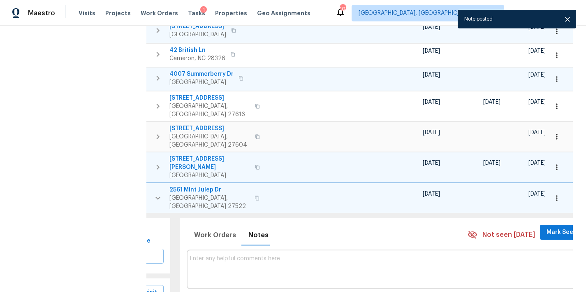
drag, startPoint x: 156, startPoint y: 141, endPoint x: 157, endPoint y: 145, distance: 4.2
click at [156, 193] on icon "button" at bounding box center [158, 198] width 10 height 10
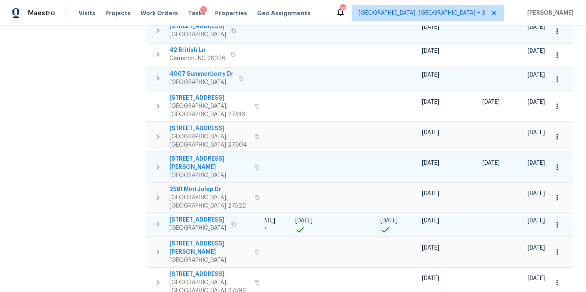
click at [157, 219] on icon "button" at bounding box center [158, 224] width 10 height 10
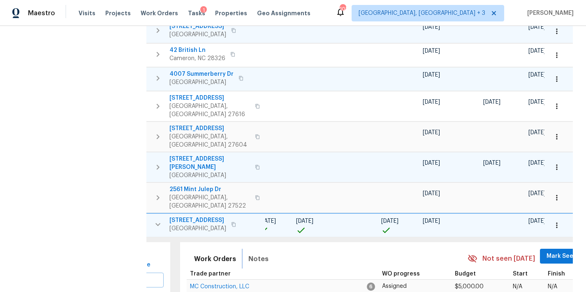
click at [254, 253] on span "Notes" at bounding box center [258, 259] width 20 height 12
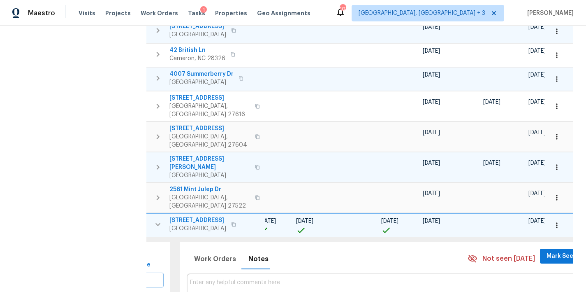
click at [501, 263] on body "Maestro Visits Projects Work Orders Tasks 1 Properties Geo Assignments 103 Gree…" at bounding box center [293, 146] width 586 height 292
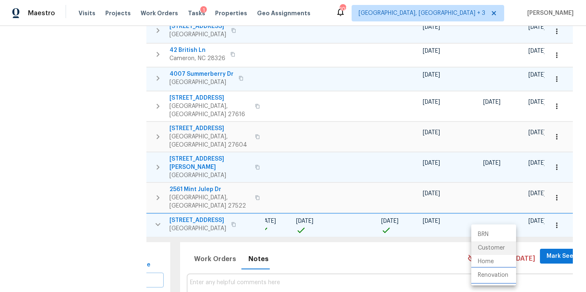
click at [500, 279] on li "Renovation" at bounding box center [493, 275] width 45 height 14
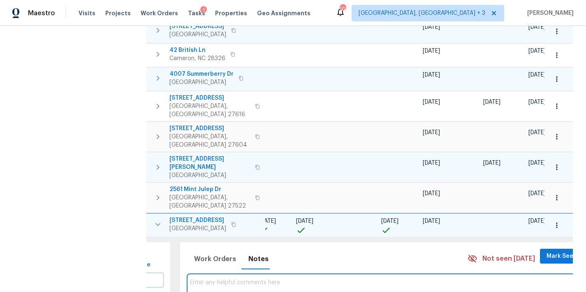
paste textarea "GC/TP comms template: Please accept and begin work within 24 hrs of agreed upon…"
type textarea "GC/TP comms template: Please accept and begin work within 24 hrs of agreed upon…"
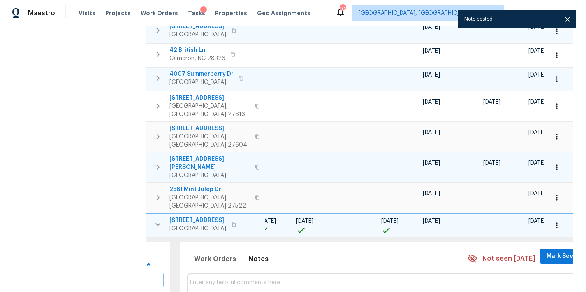
click at [160, 219] on icon "button" at bounding box center [158, 224] width 10 height 10
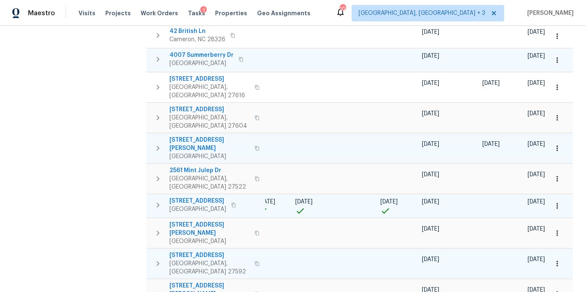
scroll to position [353, 0]
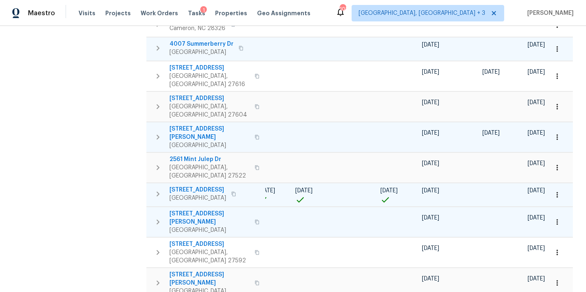
click at [158, 217] on icon "button" at bounding box center [158, 222] width 10 height 10
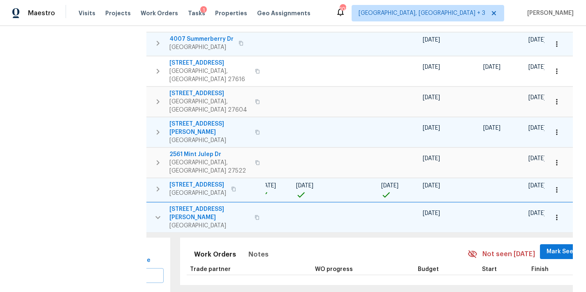
scroll to position [369, 0]
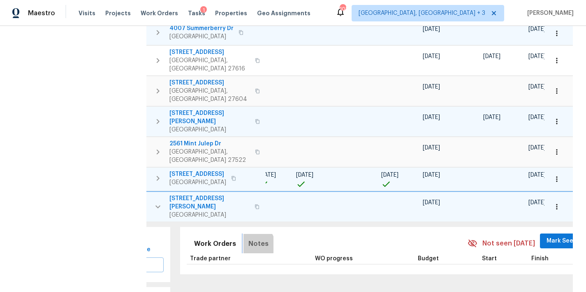
click at [248, 238] on span "Notes" at bounding box center [258, 244] width 20 height 12
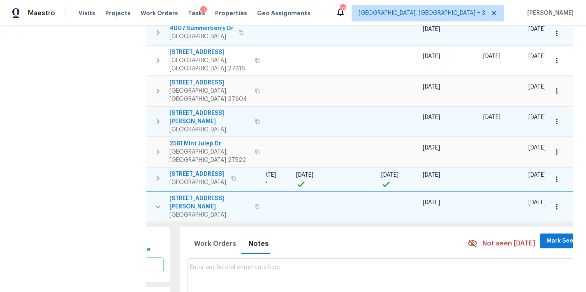
click at [485, 236] on body "Maestro Visits Projects Work Orders Tasks 1 Properties Geo Assignments 103 Gree…" at bounding box center [293, 146] width 586 height 292
click at [490, 270] on li "Renovation" at bounding box center [493, 268] width 45 height 14
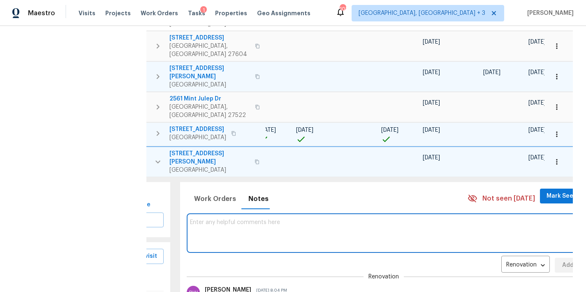
scroll to position [400, 0]
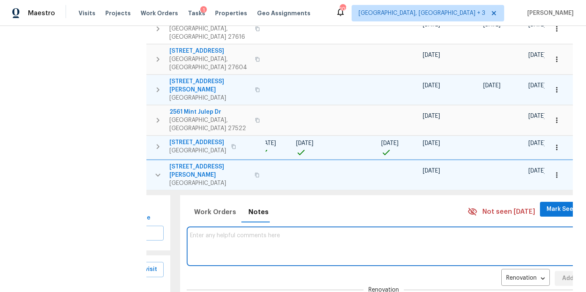
paste textarea "GC/TP comms template: Please accept and begin work within 24 hrs of agreed upon…"
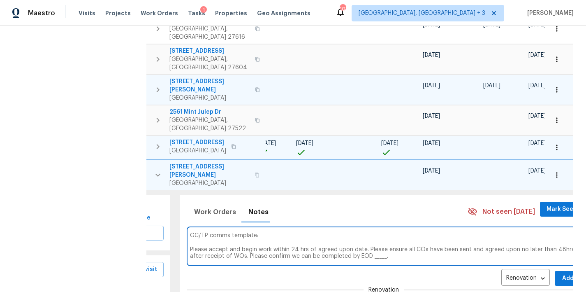
type textarea "GC/TP comms template: Please accept and begin work within 24 hrs of agreed upon…"
click at [555, 271] on button "Add" at bounding box center [568, 278] width 26 height 15
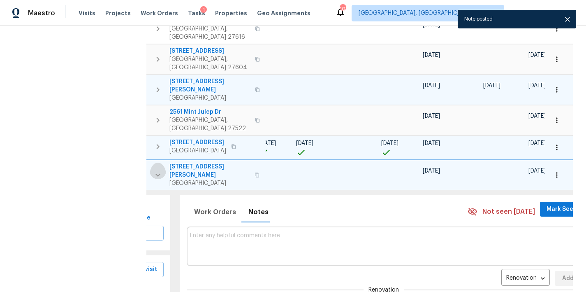
click at [160, 170] on icon "button" at bounding box center [158, 175] width 10 height 10
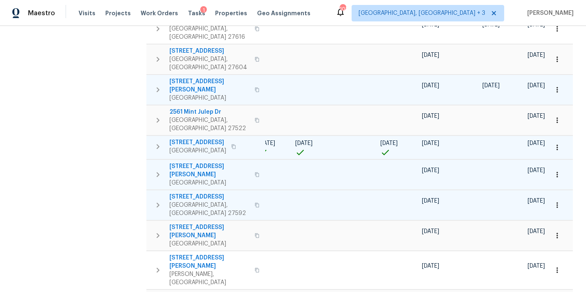
click at [156, 192] on button "button" at bounding box center [158, 204] width 16 height 25
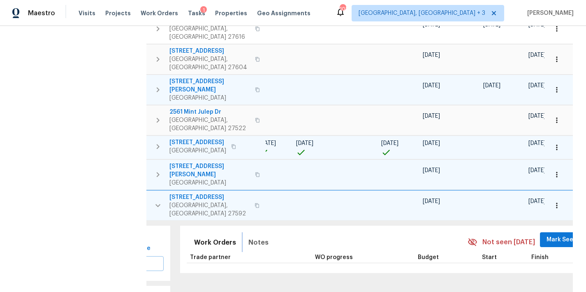
click at [253, 236] on span "Notes" at bounding box center [258, 242] width 20 height 12
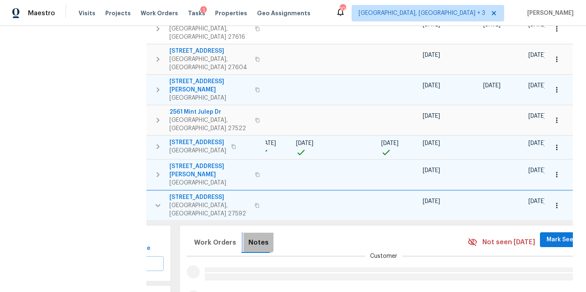
click at [248, 236] on span "Notes" at bounding box center [258, 242] width 20 height 12
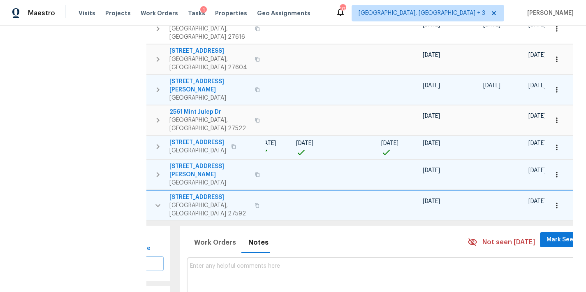
click at [500, 233] on body "Maestro Visits Projects Work Orders Tasks 1 Properties Geo Assignments 103 Gree…" at bounding box center [293, 146] width 586 height 292
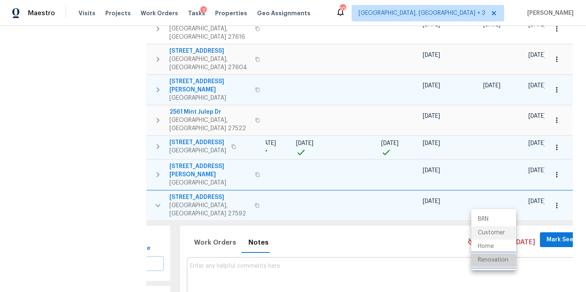
click at [498, 257] on li "Renovation" at bounding box center [493, 260] width 45 height 14
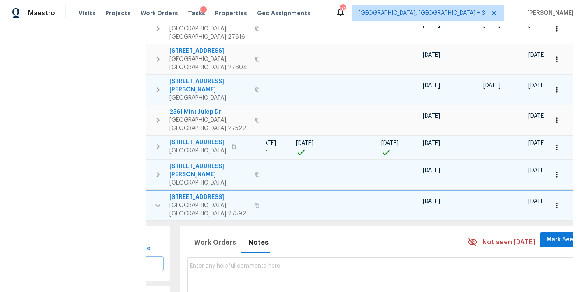
click at [206, 262] on textarea at bounding box center [384, 276] width 388 height 28
paste textarea "GC/TP comms template: Please accept and begin work within 24 hrs of agreed upon…"
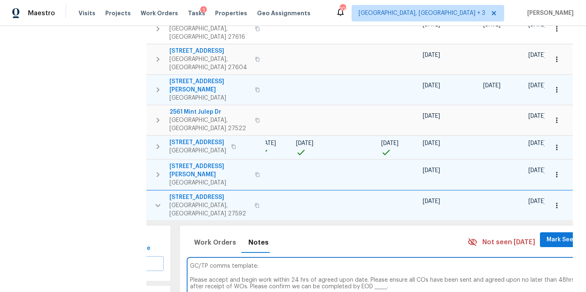
type textarea "GC/TP comms template: Please accept and begin work within 24 hrs of agreed upon…"
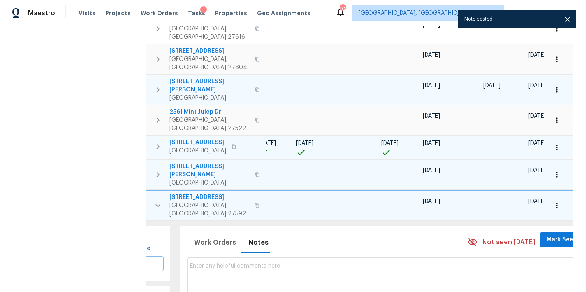
click at [156, 204] on icon "button" at bounding box center [157, 205] width 5 height 3
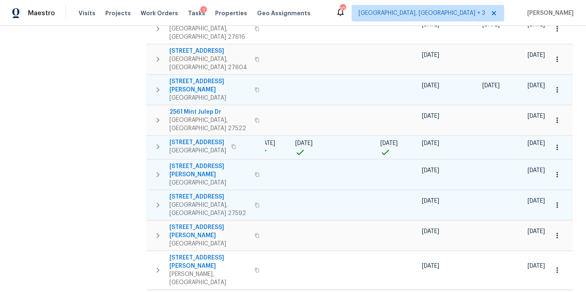
click at [125, 199] on div "Address Address Markets 1 Selected Markets Individuals Individuals Flags Flags" at bounding box center [79, 83] width 123 height 807
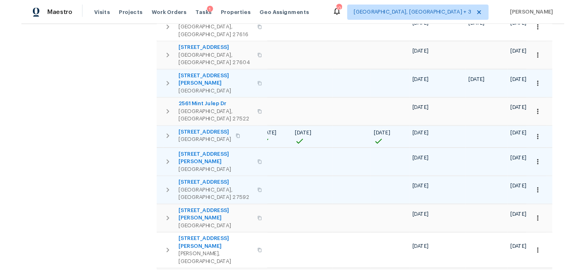
scroll to position [0, 0]
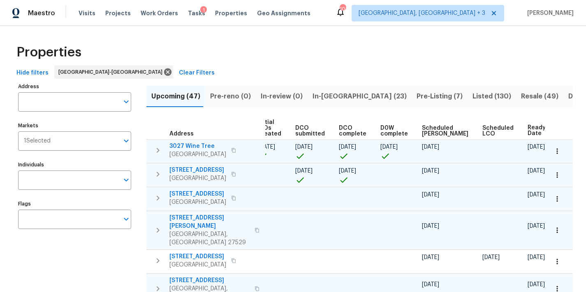
click at [293, 61] on div "Properties" at bounding box center [293, 52] width 560 height 26
click at [359, 18] on div "Maestro Visits Projects Work Orders Tasks 1 Properties Geo Assignments 103 Gree…" at bounding box center [293, 13] width 586 height 26
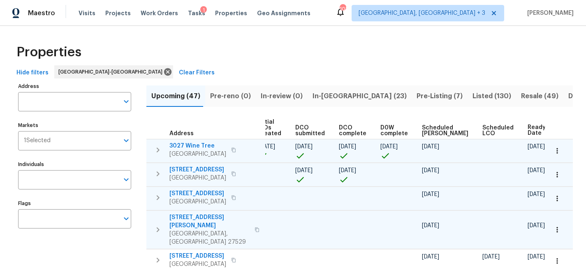
click at [241, 70] on div "Hide filters Raleigh-Durham Clear Filters" at bounding box center [293, 72] width 560 height 15
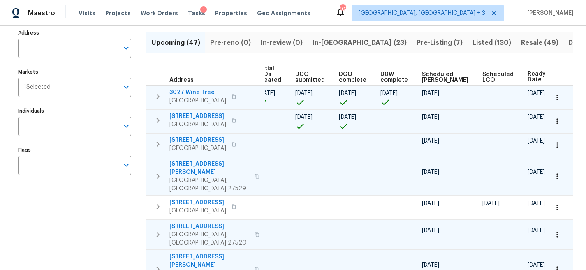
scroll to position [1, 0]
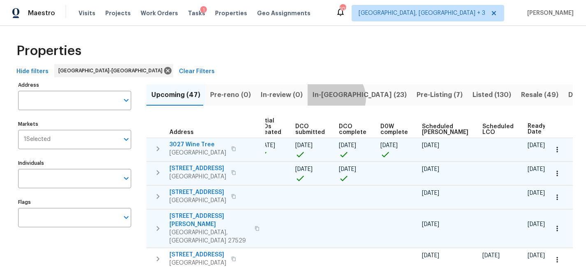
click at [329, 98] on span "In-reno (23)" at bounding box center [360, 95] width 94 height 12
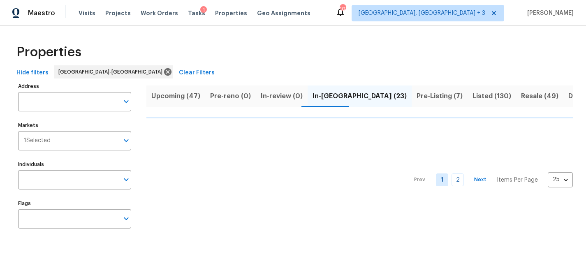
click at [138, 138] on div "Address Address Markets 1 Selected Markets Individuals Individuals Flags Flags" at bounding box center [79, 159] width 123 height 156
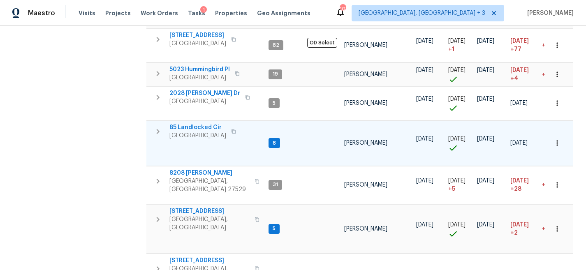
scroll to position [427, 0]
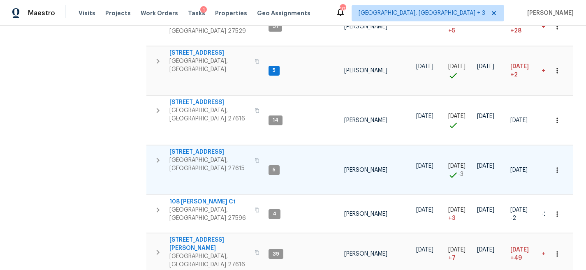
click at [155, 155] on icon "button" at bounding box center [158, 160] width 10 height 10
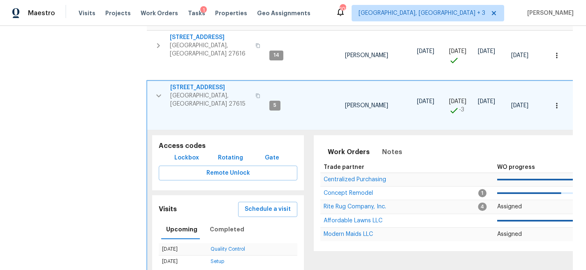
scroll to position [492, 0]
click at [384, 146] on span "Notes" at bounding box center [392, 152] width 20 height 12
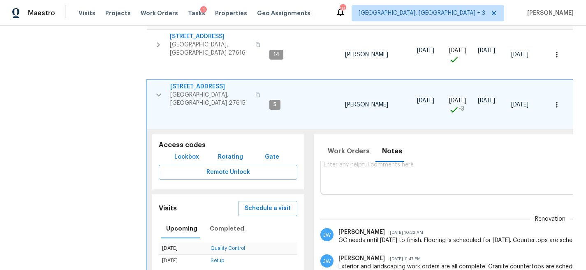
scroll to position [0, 0]
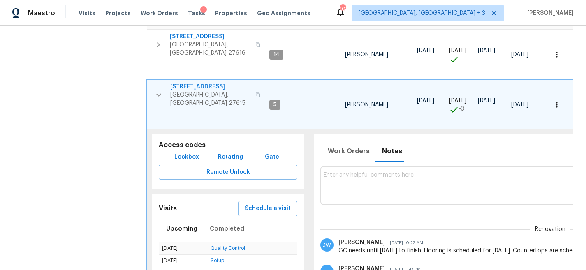
click at [157, 94] on icon "button" at bounding box center [158, 95] width 5 height 3
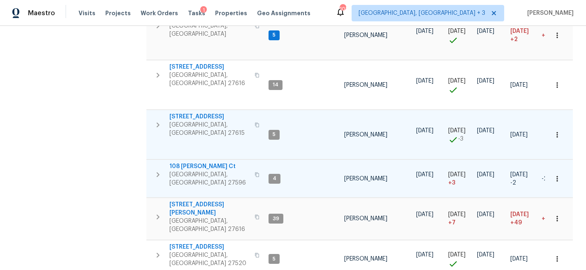
scroll to position [445, 0]
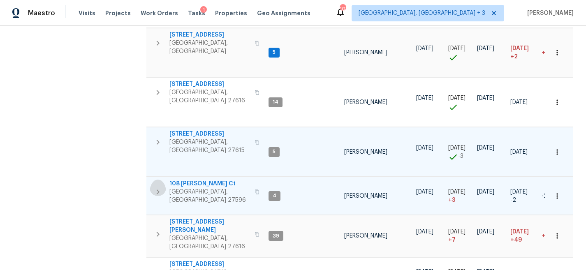
click at [155, 187] on icon "button" at bounding box center [158, 192] width 10 height 10
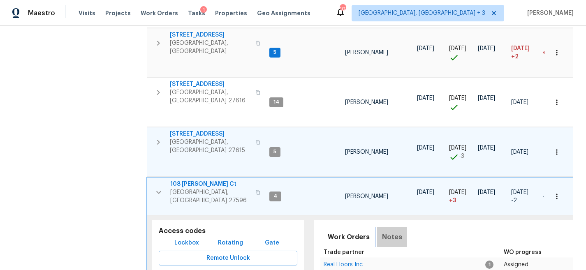
click at [393, 232] on span "Notes" at bounding box center [392, 238] width 20 height 12
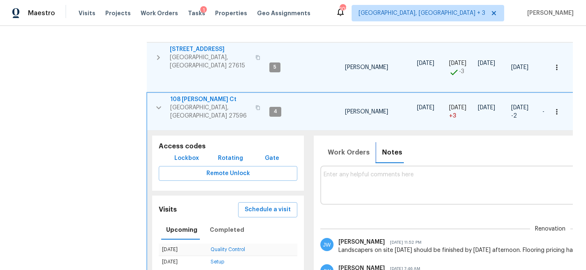
scroll to position [573, 0]
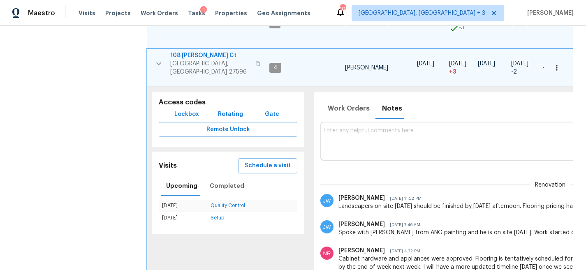
click at [159, 59] on icon "button" at bounding box center [159, 64] width 10 height 10
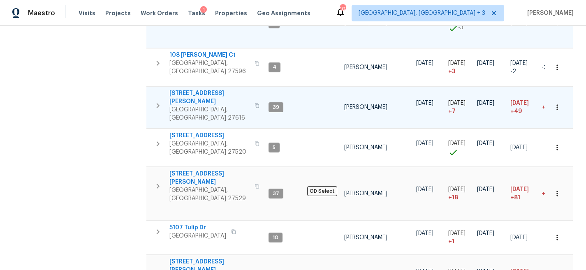
click at [159, 101] on icon "button" at bounding box center [158, 106] width 10 height 10
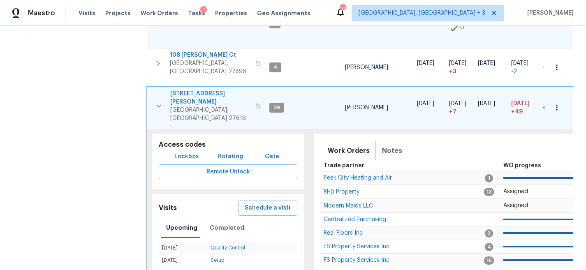
click at [391, 145] on span "Notes" at bounding box center [392, 151] width 20 height 12
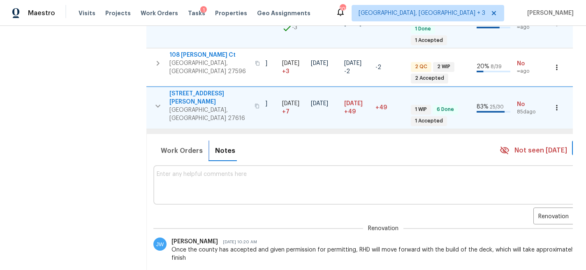
scroll to position [0, 0]
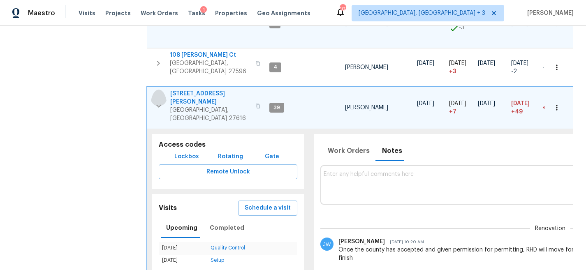
drag, startPoint x: 160, startPoint y: 74, endPoint x: 205, endPoint y: 100, distance: 52.1
click at [160, 101] on icon "button" at bounding box center [159, 106] width 10 height 10
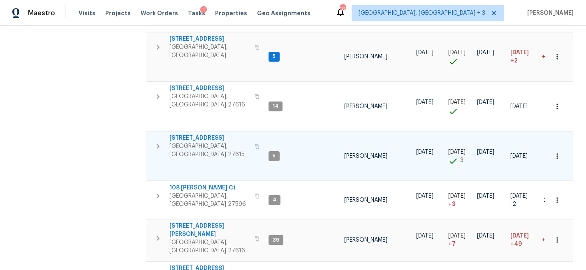
scroll to position [439, 0]
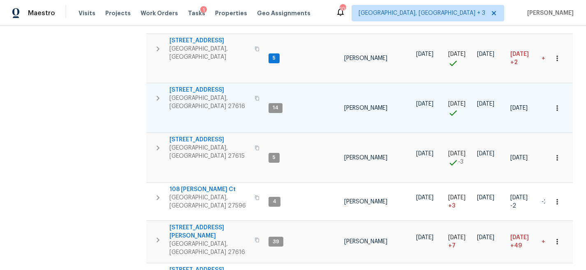
click at [160, 93] on icon "button" at bounding box center [158, 98] width 10 height 10
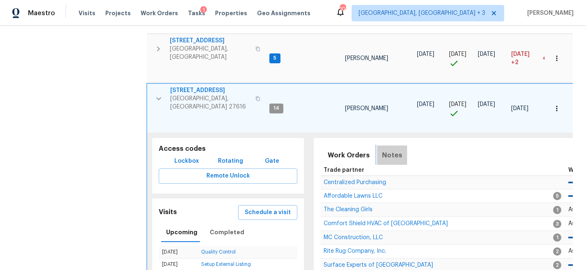
click at [390, 150] on span "Notes" at bounding box center [392, 156] width 20 height 12
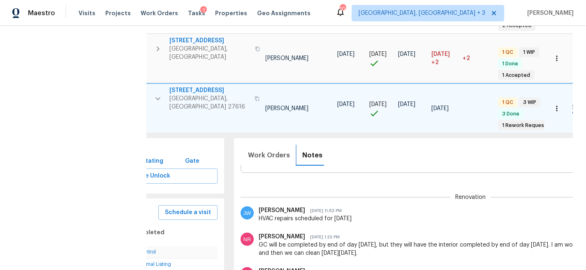
scroll to position [34, 0]
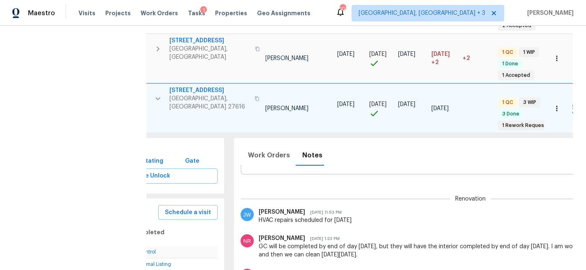
click at [154, 94] on icon "button" at bounding box center [158, 99] width 10 height 10
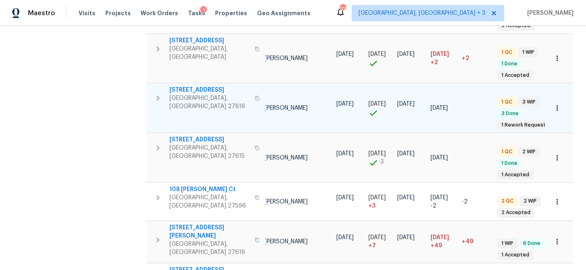
click at [326, 3] on div "Maestro Visits Projects Work Orders Tasks 1 Properties Geo Assignments 103 Gree…" at bounding box center [293, 13] width 586 height 26
click at [338, 9] on div "Maestro Visits Projects Work Orders Tasks 1 Properties Geo Assignments 103 Gree…" at bounding box center [293, 13] width 586 height 26
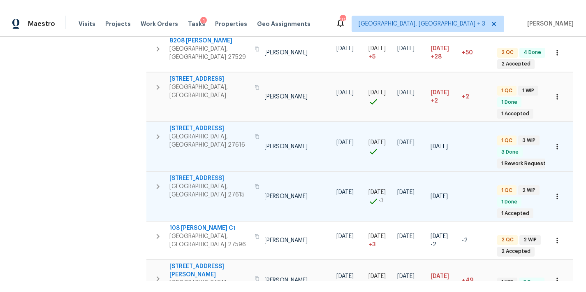
scroll to position [369, 0]
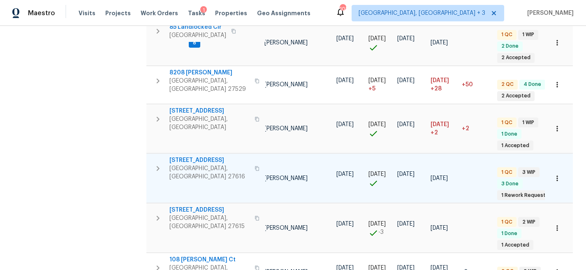
click at [339, 5] on div "Maestro Visits Projects Work Orders Tasks 1 Properties Geo Assignments 103 Gree…" at bounding box center [293, 13] width 586 height 26
click at [327, 14] on div "Maestro Visits Projects Work Orders Tasks 1 Properties Geo Assignments 102 Gree…" at bounding box center [293, 13] width 586 height 26
click at [104, 192] on div "Address Address Markets 1 Selected Markets Individuals Individuals Flags Flags" at bounding box center [79, 214] width 123 height 1005
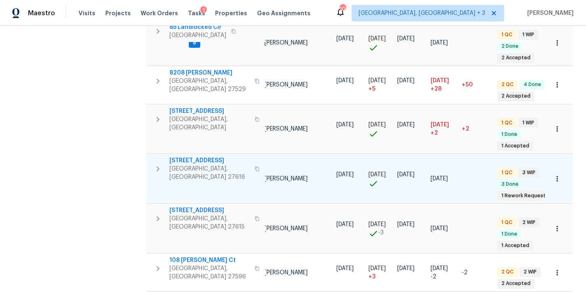
click at [538, 8] on div "101 Greenville, SC + 3 Nicholas Russell" at bounding box center [455, 13] width 238 height 16
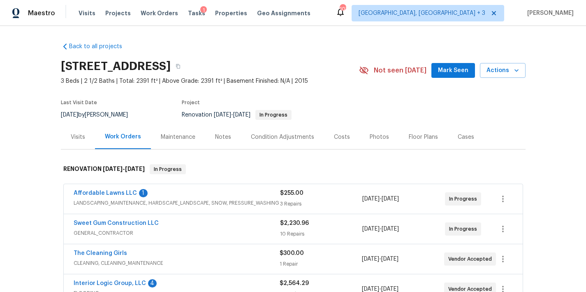
click at [42, 169] on div "Back to all projects [STREET_ADDRESS] 3 Beds | 2 1/2 Baths | Total: 2391 ft² | …" at bounding box center [293, 159] width 586 height 266
click at [214, 132] on div "Notes" at bounding box center [223, 137] width 36 height 24
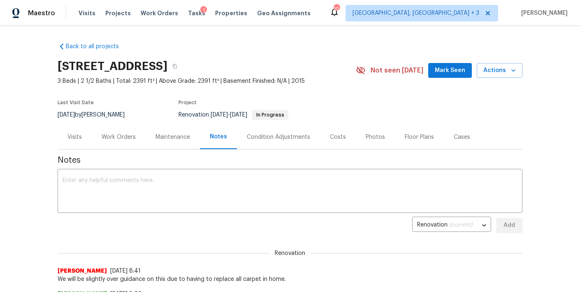
click at [340, 140] on div "Costs" at bounding box center [338, 137] width 36 height 24
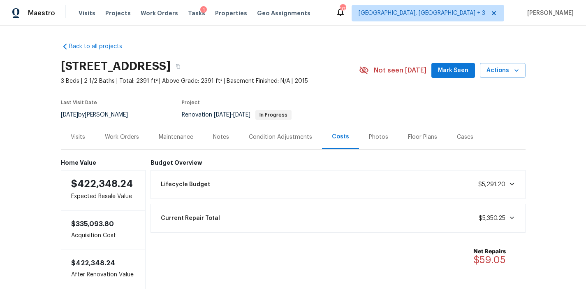
click at [111, 137] on div "Work Orders" at bounding box center [122, 137] width 34 height 8
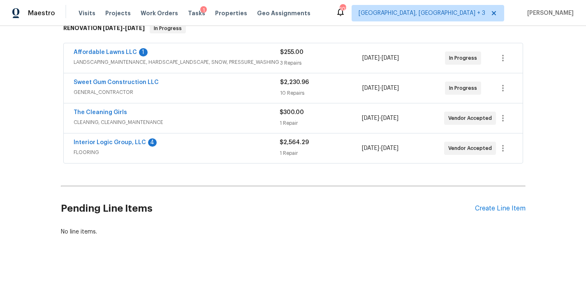
scroll to position [62, 0]
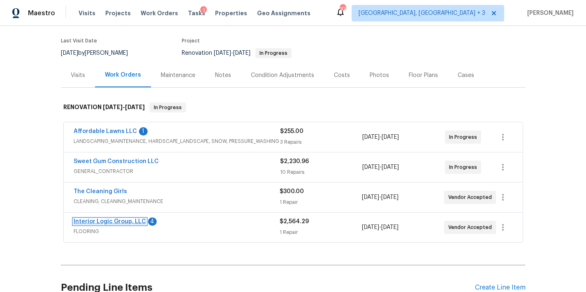
click at [102, 220] on link "Interior Logic Group, LLC" at bounding box center [110, 221] width 72 height 6
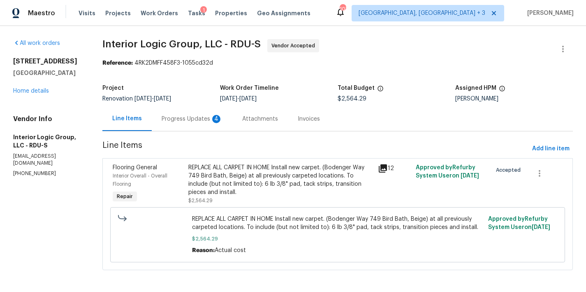
click at [192, 118] on div "Progress Updates 4" at bounding box center [192, 119] width 61 height 8
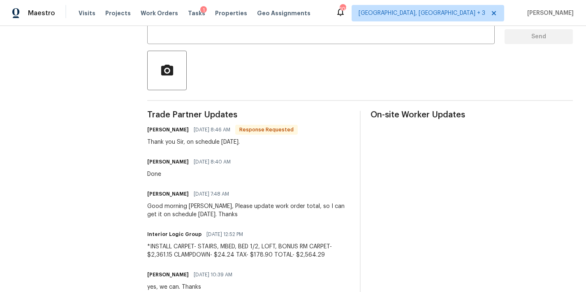
scroll to position [4, 0]
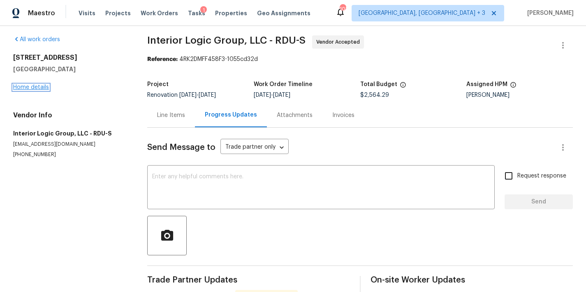
click at [39, 86] on link "Home details" at bounding box center [31, 87] width 36 height 6
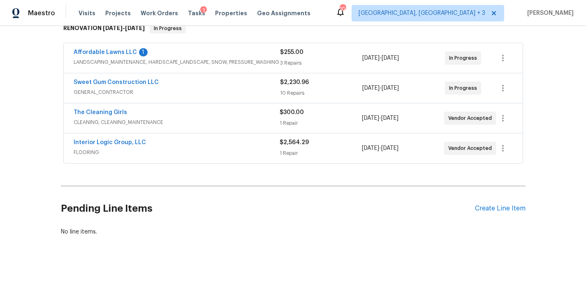
scroll to position [81, 0]
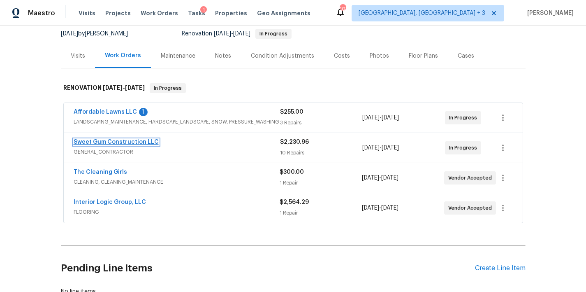
click at [112, 141] on link "Sweet Gum Construction LLC" at bounding box center [116, 142] width 85 height 6
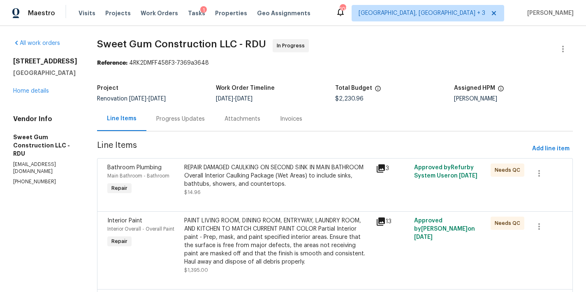
click at [184, 118] on div "Progress Updates" at bounding box center [180, 119] width 49 height 8
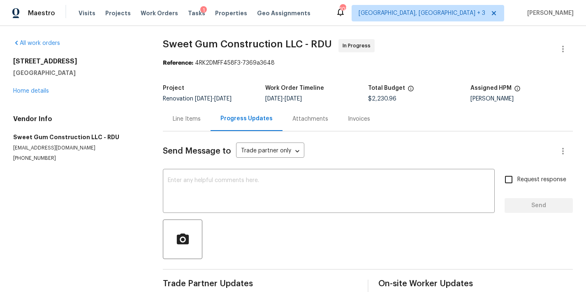
click at [199, 117] on div "Line Items" at bounding box center [187, 119] width 28 height 8
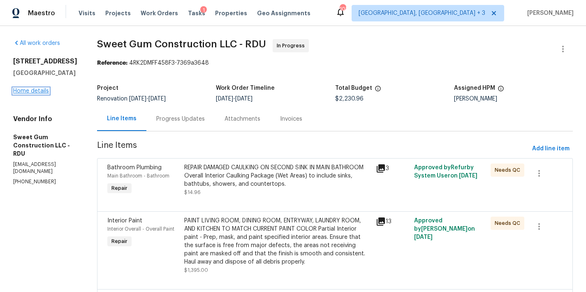
click at [36, 93] on link "Home details" at bounding box center [31, 91] width 36 height 6
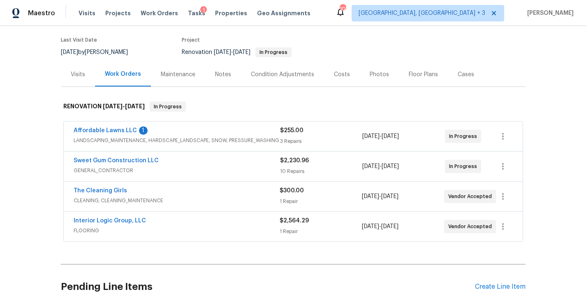
scroll to position [63, 0]
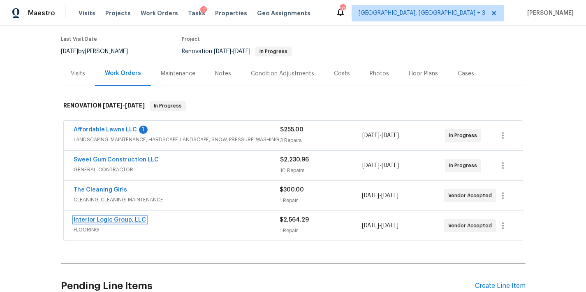
click at [118, 221] on link "Interior Logic Group, LLC" at bounding box center [110, 220] width 72 height 6
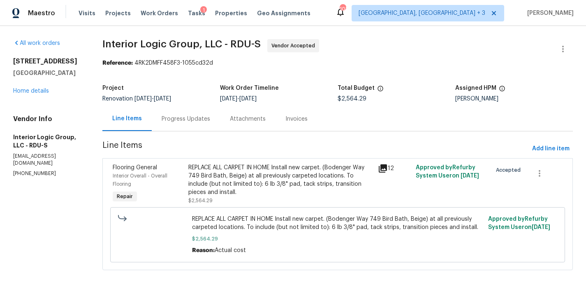
click at [182, 122] on div "Progress Updates" at bounding box center [186, 119] width 49 height 8
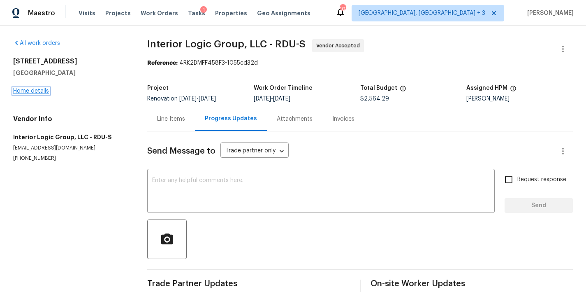
click at [40, 90] on link "Home details" at bounding box center [31, 91] width 36 height 6
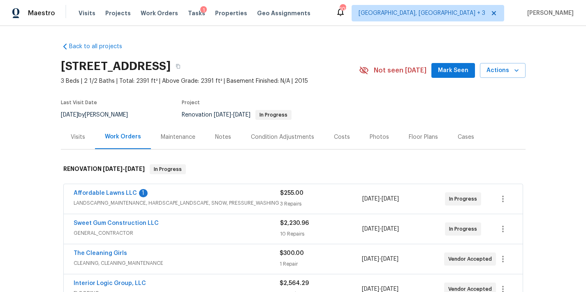
click at [34, 116] on div "Back to all projects 1006 Spacious Skies Ln, Durham, NC 27703 3 Beds | 2 1/2 Ba…" at bounding box center [293, 159] width 586 height 266
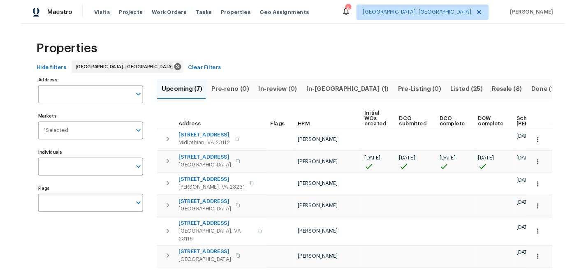
scroll to position [0, 112]
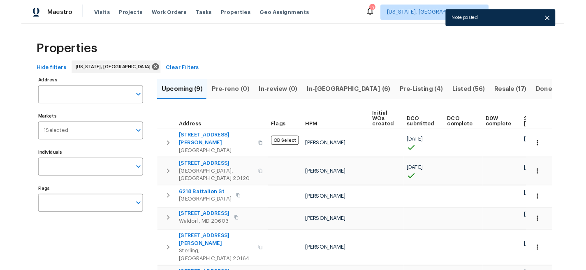
scroll to position [0, 121]
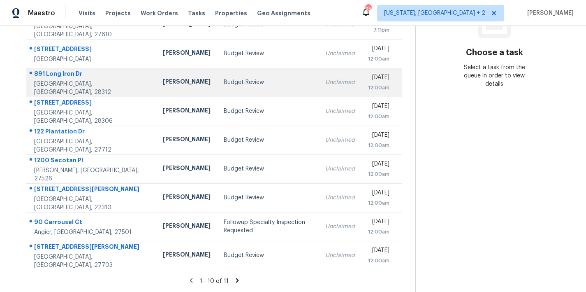
scroll to position [143, 0]
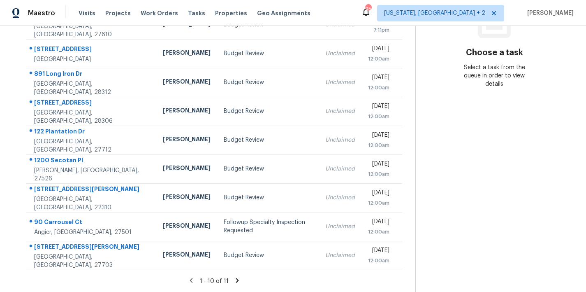
click at [236, 278] on icon at bounding box center [237, 280] width 3 height 5
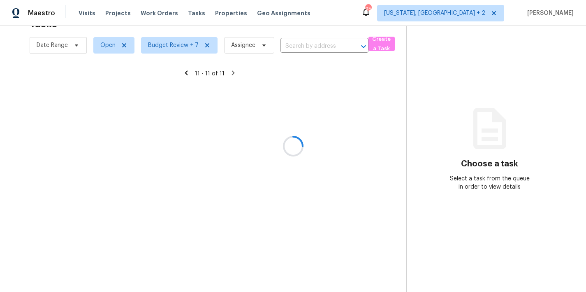
scroll to position [32, 0]
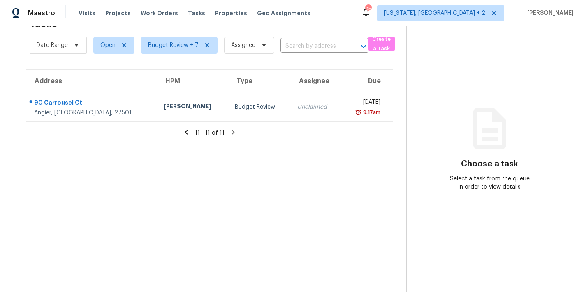
click at [185, 130] on icon at bounding box center [186, 132] width 3 height 5
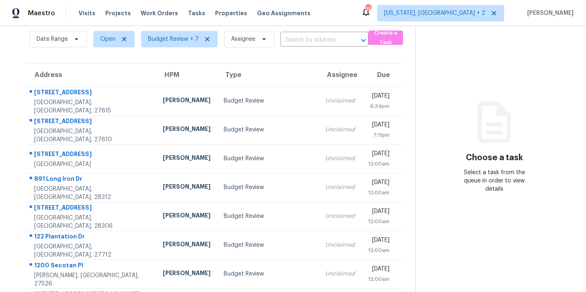
scroll to position [143, 0]
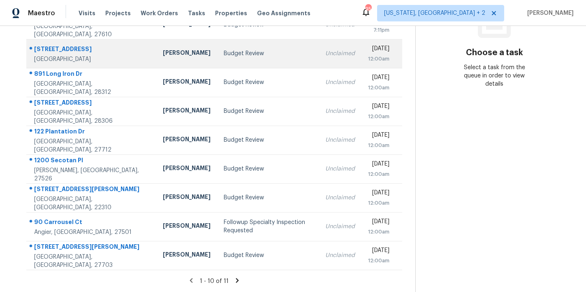
click at [217, 56] on td "Budget Review" at bounding box center [268, 53] width 102 height 29
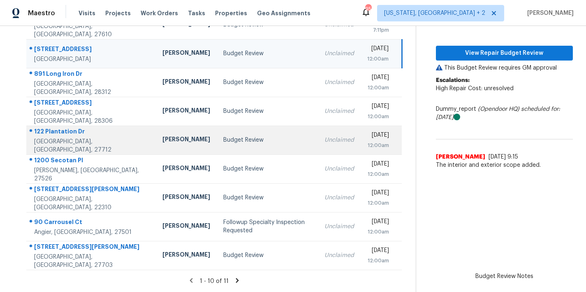
scroll to position [61, 0]
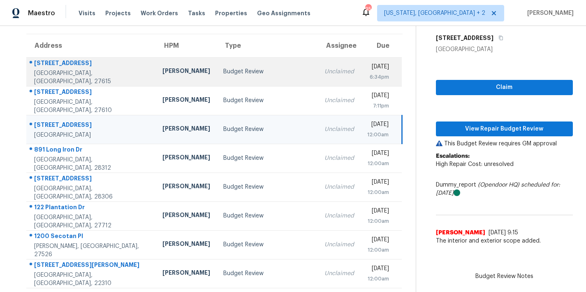
click at [160, 71] on td "Joseph White" at bounding box center [186, 71] width 61 height 29
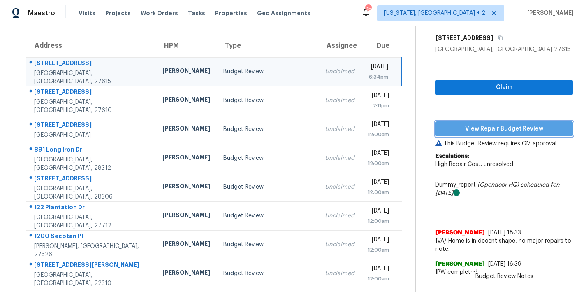
click at [489, 128] on span "View Repair Budget Review" at bounding box center [504, 129] width 124 height 10
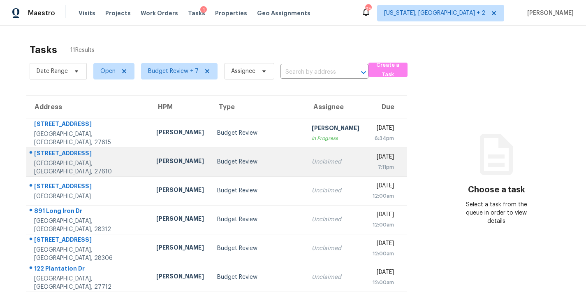
scroll to position [72, 0]
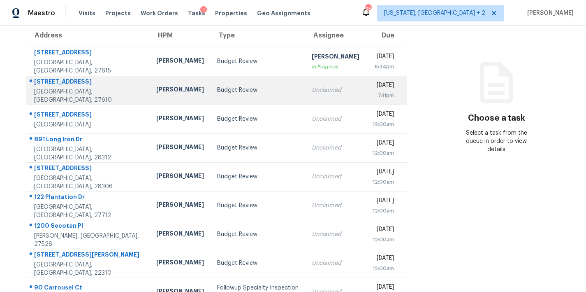
click at [217, 93] on div "Budget Review" at bounding box center [257, 90] width 81 height 8
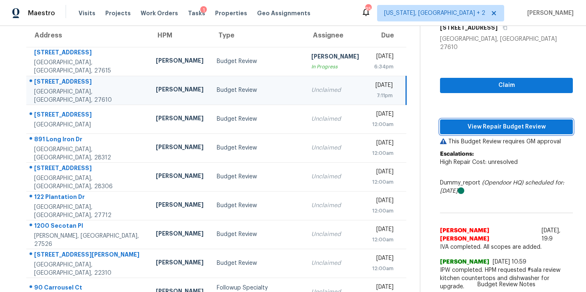
click at [525, 122] on span "View Repair Budget Review" at bounding box center [507, 127] width 120 height 10
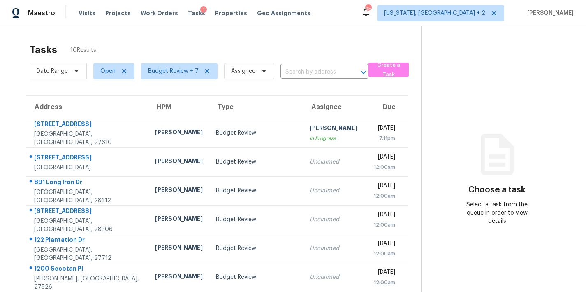
click at [179, 39] on div "Tasks 10 Results" at bounding box center [226, 49] width 392 height 21
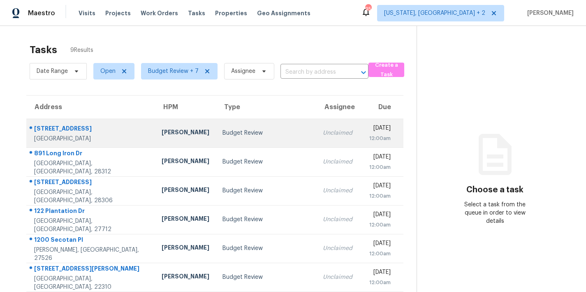
click at [216, 138] on td "Budget Review" at bounding box center [266, 132] width 100 height 29
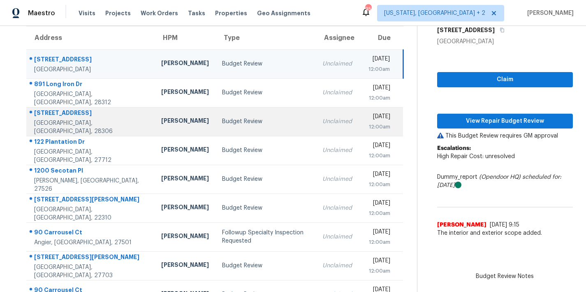
scroll to position [64, 0]
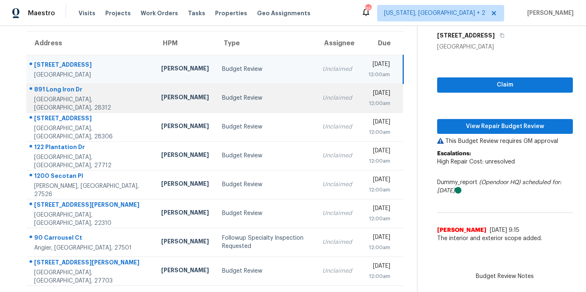
click at [216, 103] on td "Budget Review" at bounding box center [266, 97] width 100 height 29
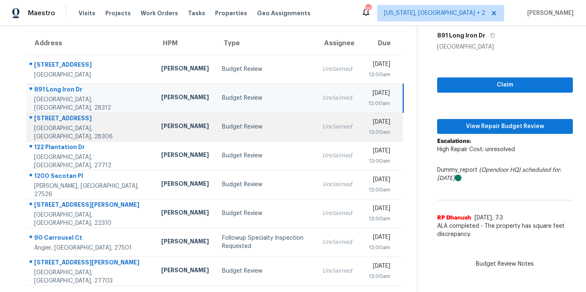
click at [222, 129] on div "Budget Review" at bounding box center [265, 127] width 87 height 8
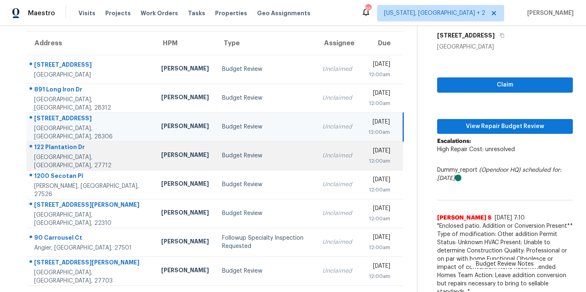
click at [216, 148] on td "Budget Review" at bounding box center [266, 155] width 100 height 29
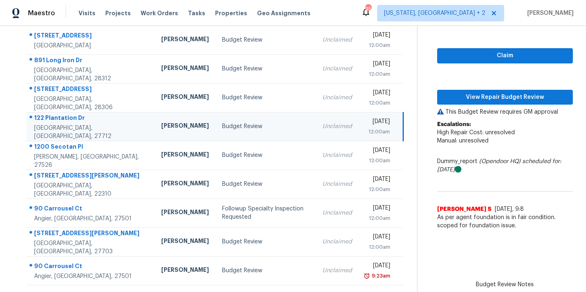
scroll to position [99, 0]
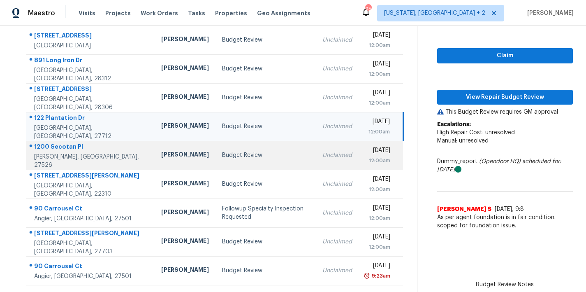
click at [216, 154] on td "Budget Review" at bounding box center [266, 155] width 100 height 29
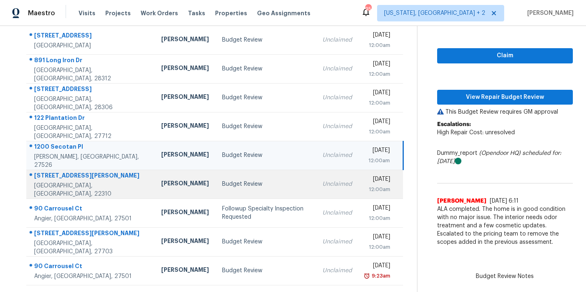
click at [216, 176] on td "Budget Review" at bounding box center [266, 183] width 100 height 29
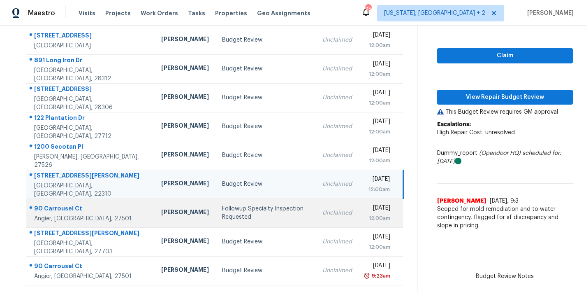
click at [216, 204] on td "Followup Specialty Inspection Requested" at bounding box center [266, 212] width 100 height 29
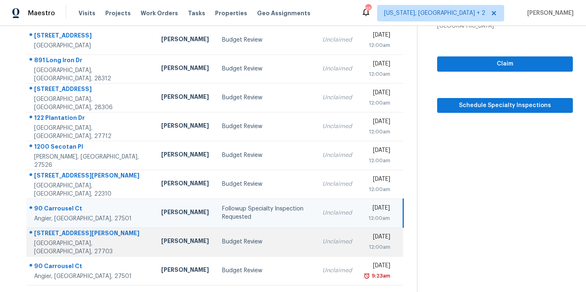
click at [216, 235] on td "Budget Review" at bounding box center [266, 241] width 100 height 29
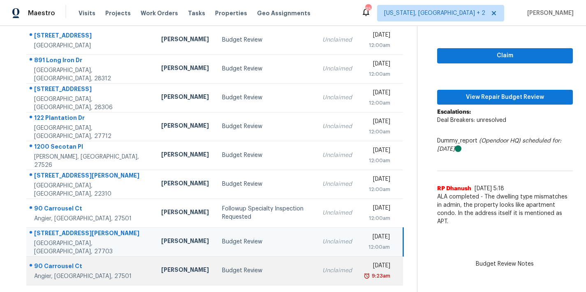
click at [216, 260] on td "Budget Review" at bounding box center [266, 270] width 100 height 29
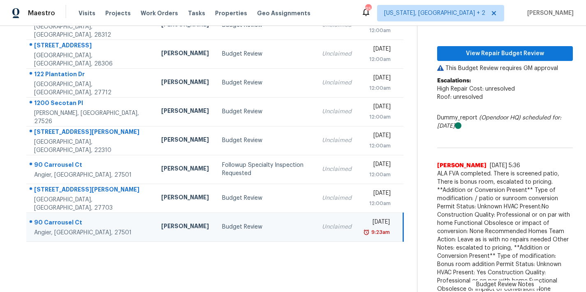
scroll to position [91, 0]
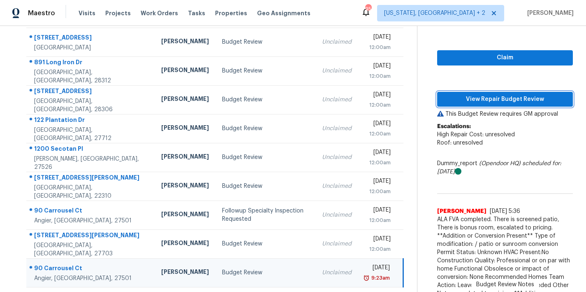
click at [503, 98] on span "View Repair Budget Review" at bounding box center [505, 99] width 123 height 10
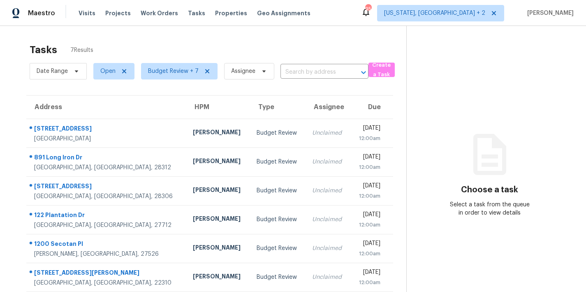
click at [347, 50] on div "Tasks 7 Results" at bounding box center [218, 49] width 377 height 21
